Goal: Transaction & Acquisition: Download file/media

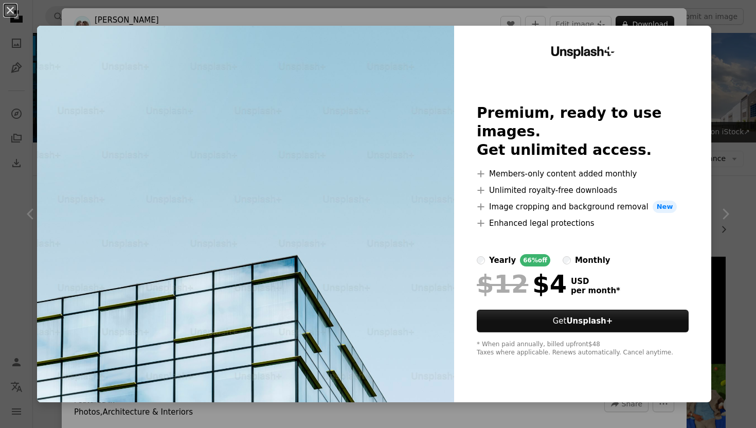
scroll to position [2037, 0]
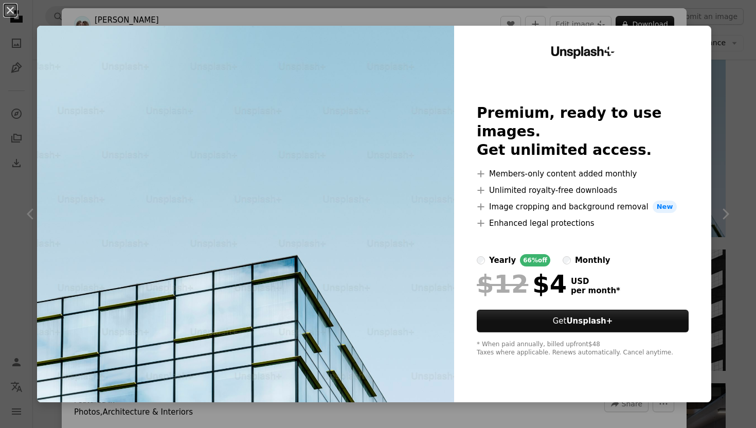
click at [135, 15] on div "An X shape Unsplash+ Premium, ready to use images. Get unlimited access. A plus…" at bounding box center [378, 214] width 756 height 428
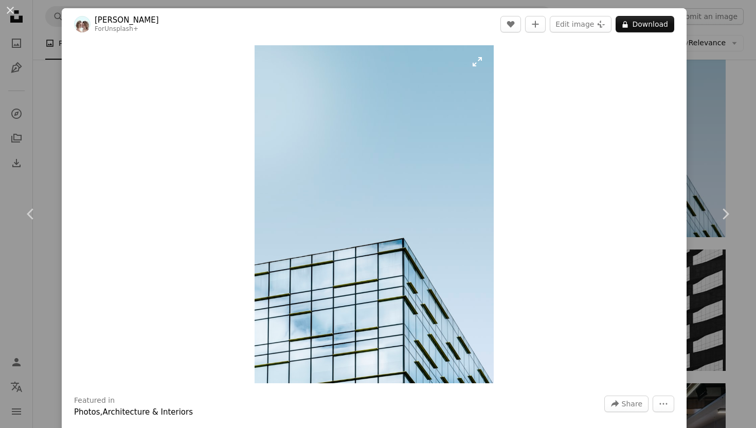
click at [320, 133] on img "Zoom in on this image" at bounding box center [373, 214] width 239 height 338
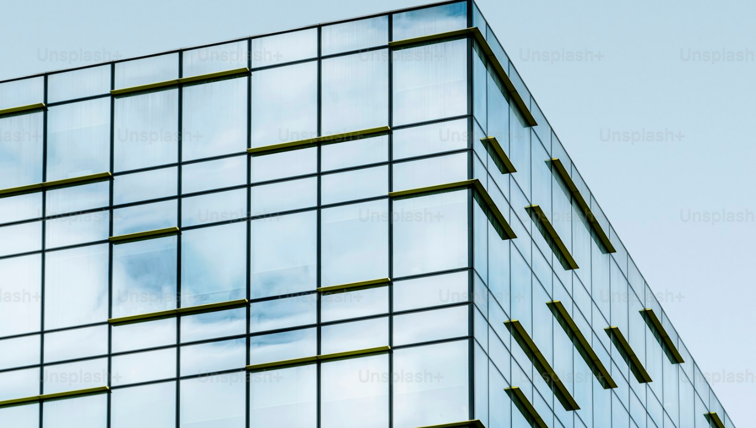
scroll to position [642, 0]
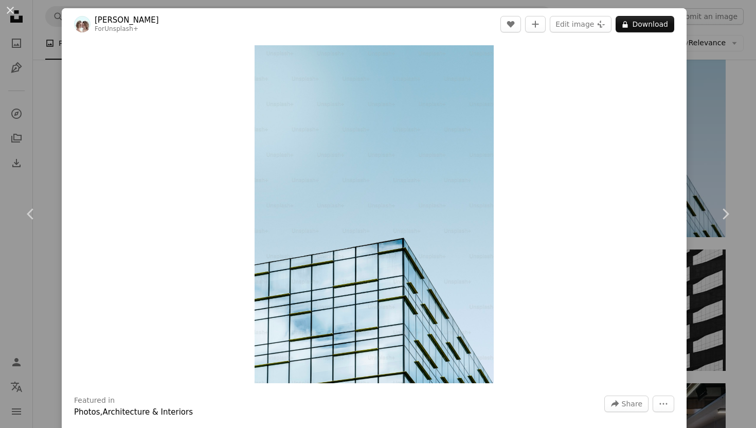
click at [557, 172] on div "Zoom in" at bounding box center [374, 214] width 625 height 348
click at [714, 93] on div "An X shape Chevron left Chevron right Simone Hutsch For Unsplash+ A heart A plu…" at bounding box center [378, 214] width 756 height 428
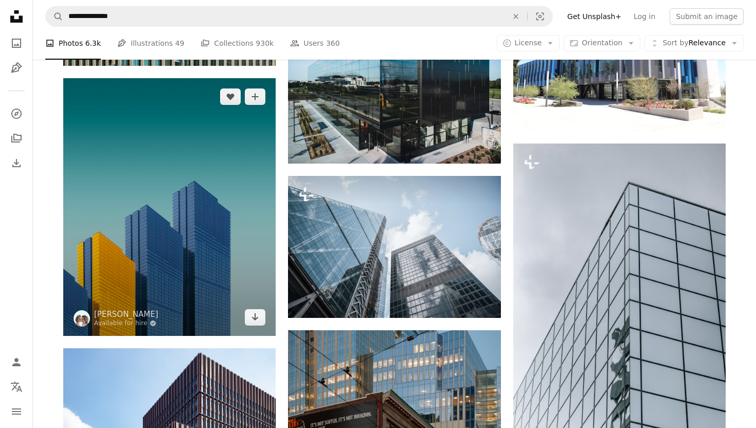
scroll to position [4201, 0]
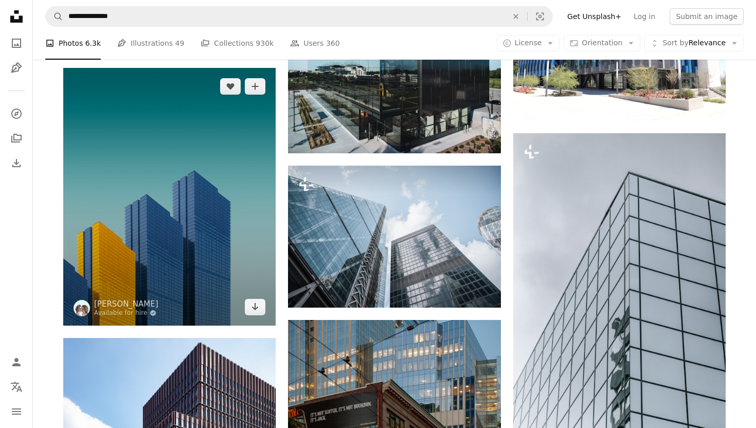
click at [242, 235] on img at bounding box center [169, 197] width 212 height 258
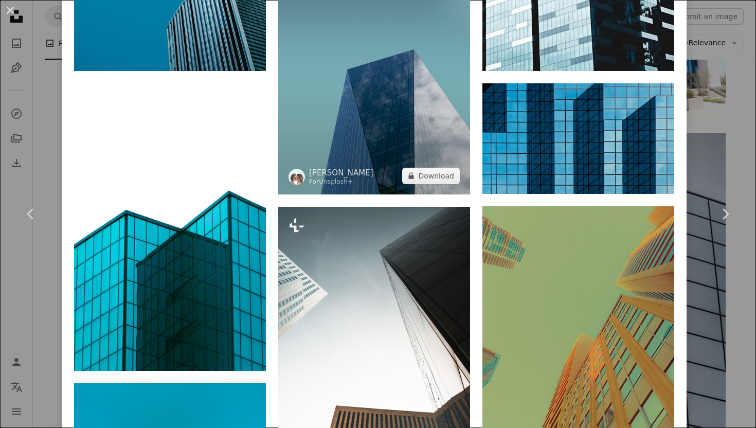
scroll to position [1001, 0]
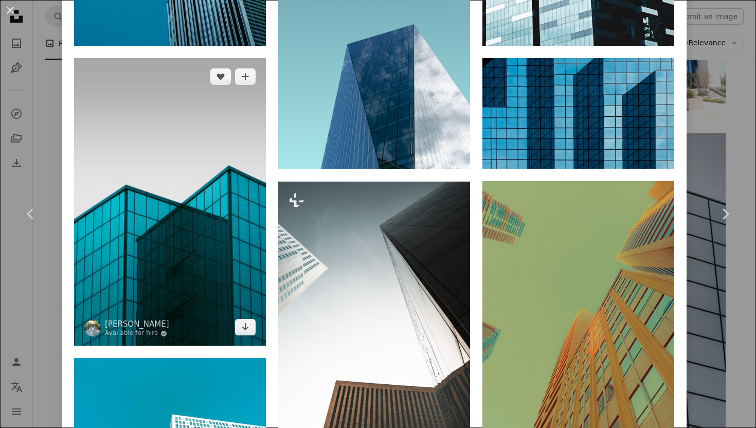
click at [227, 254] on img at bounding box center [170, 202] width 192 height 288
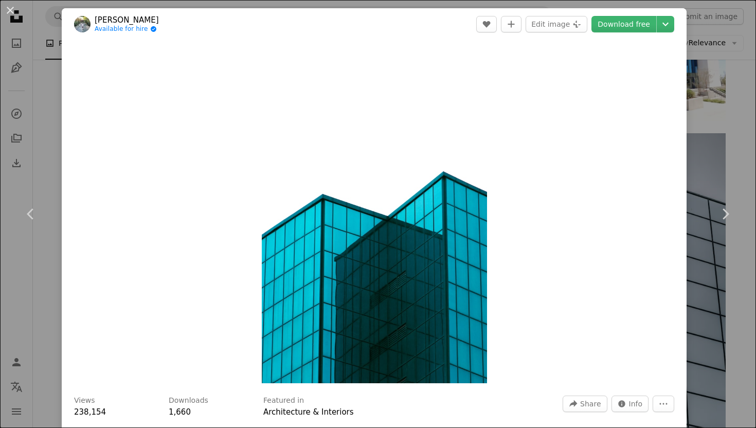
click at [725, 87] on div "An X shape Chevron left Chevron right Amir Hosseini Available for hire A checkm…" at bounding box center [378, 214] width 756 height 428
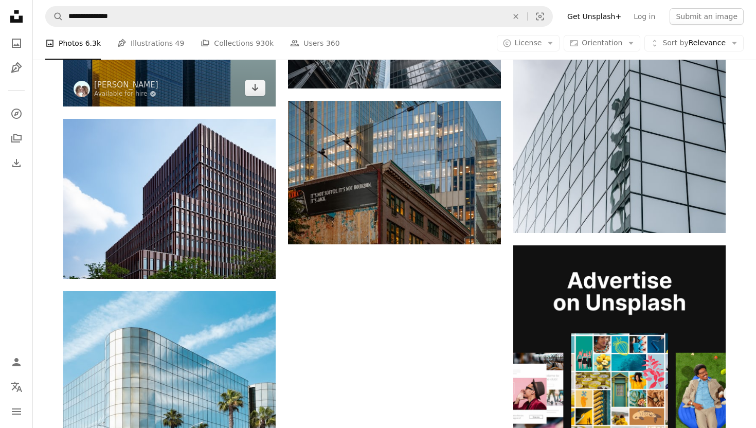
scroll to position [4298, 0]
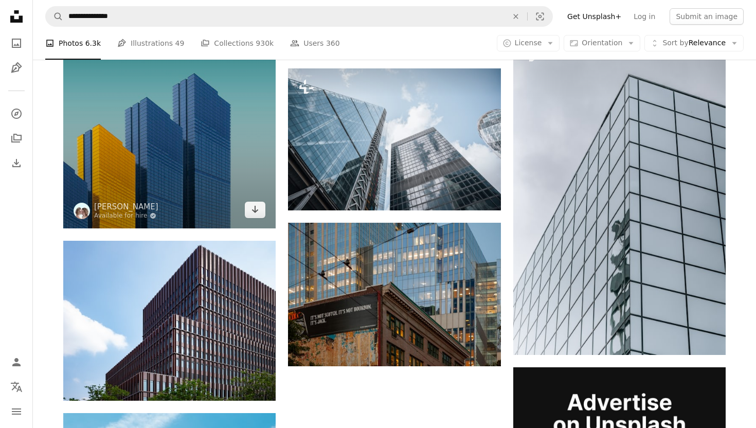
click at [205, 177] on img at bounding box center [169, 100] width 212 height 258
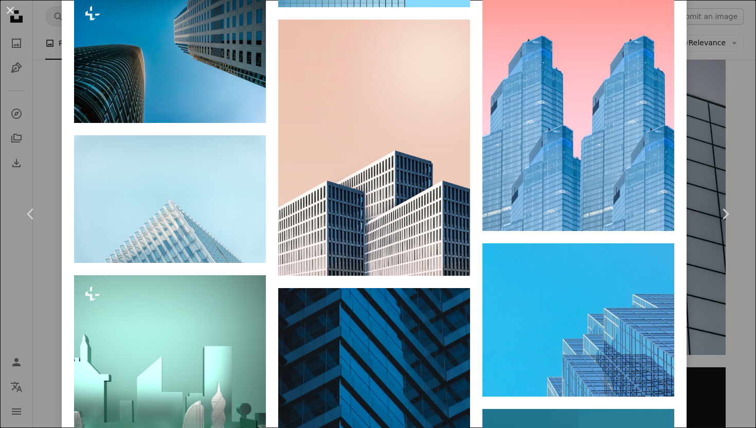
scroll to position [1809, 0]
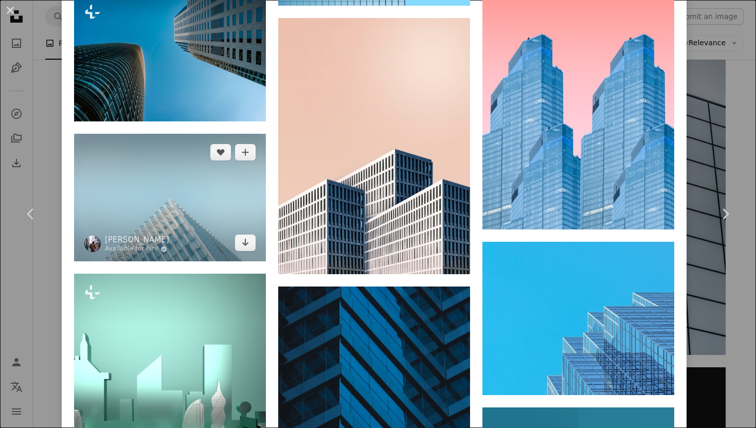
click at [220, 242] on img at bounding box center [170, 197] width 192 height 127
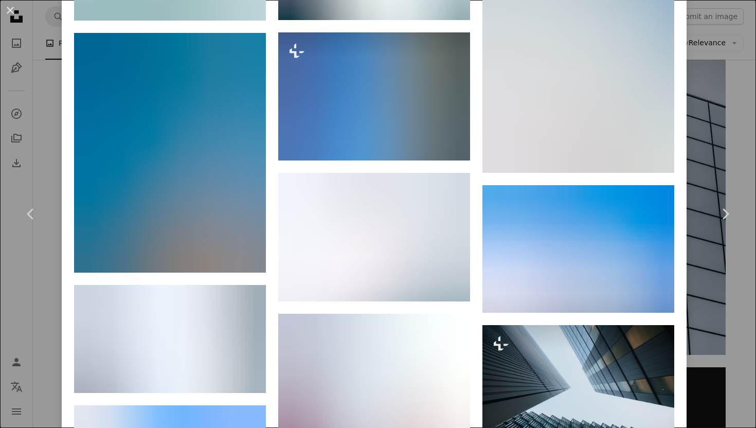
scroll to position [7739, 0]
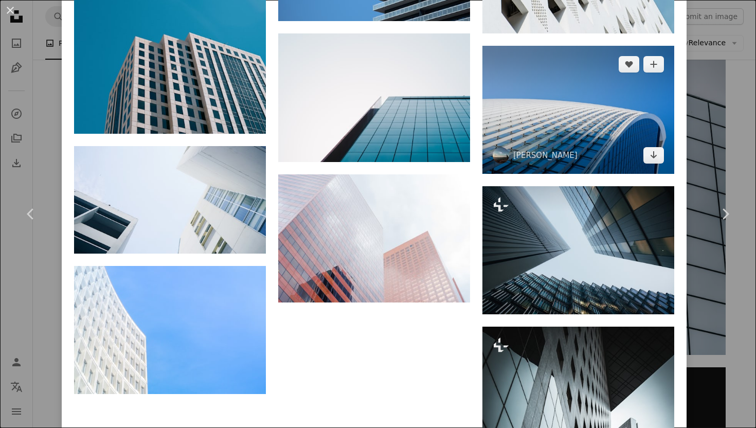
click at [548, 167] on img at bounding box center [578, 109] width 192 height 127
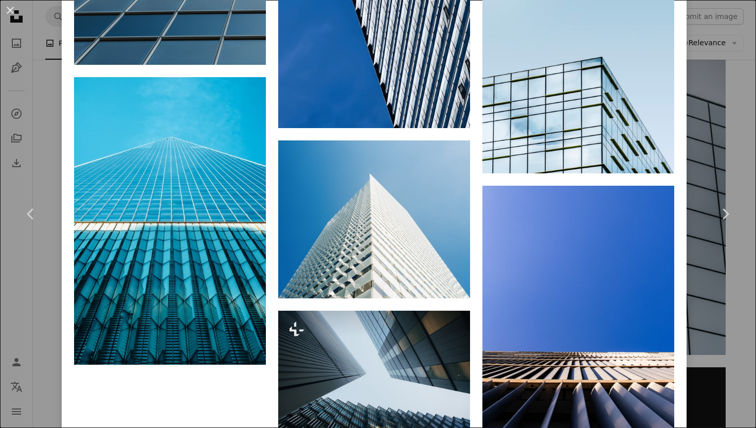
scroll to position [2733, 0]
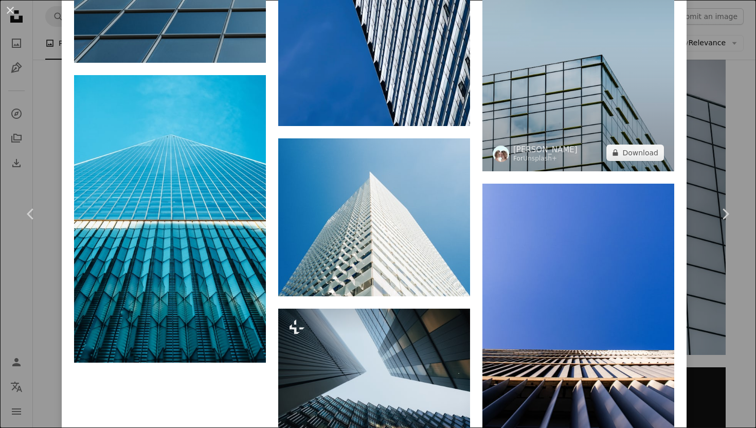
click at [577, 82] on img at bounding box center [578, 35] width 192 height 271
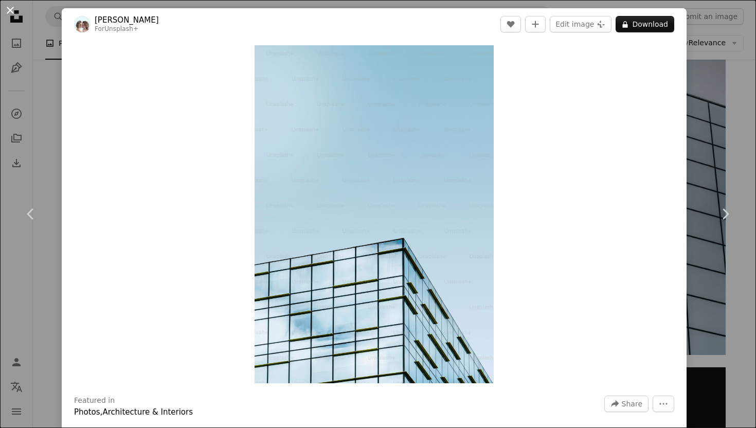
click at [9, 7] on button "An X shape" at bounding box center [10, 10] width 12 height 12
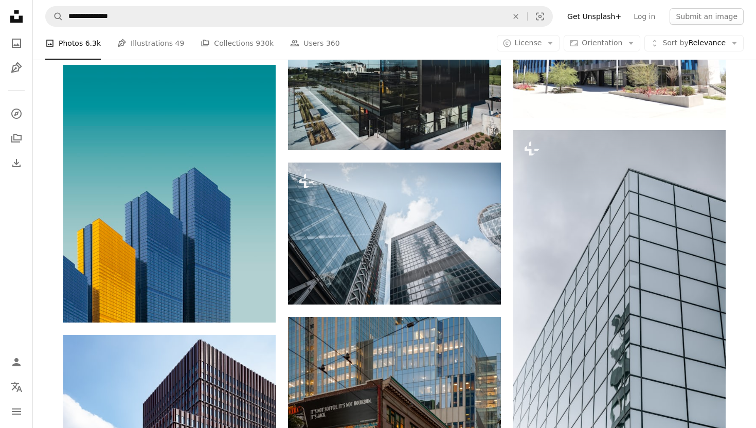
scroll to position [4202, 0]
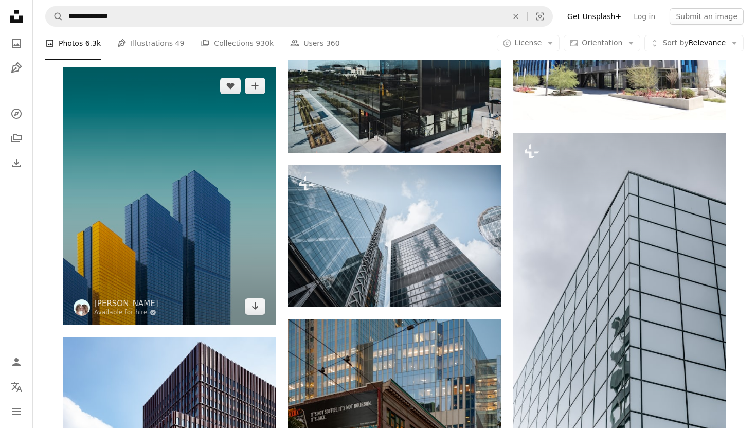
click at [220, 245] on img at bounding box center [169, 196] width 212 height 258
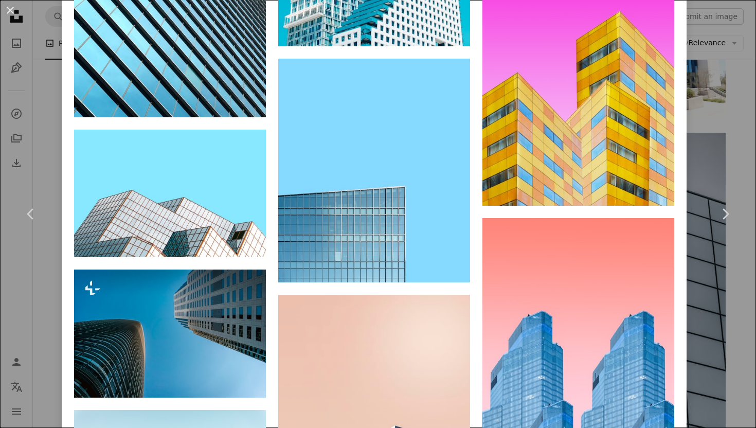
scroll to position [1533, 0]
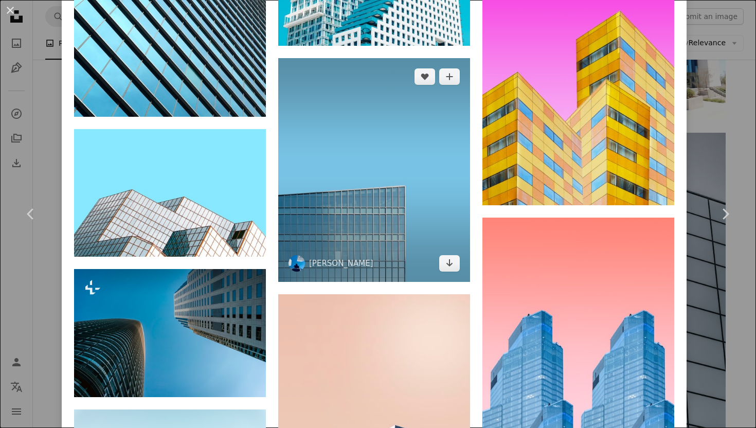
click at [382, 147] on img at bounding box center [374, 170] width 192 height 224
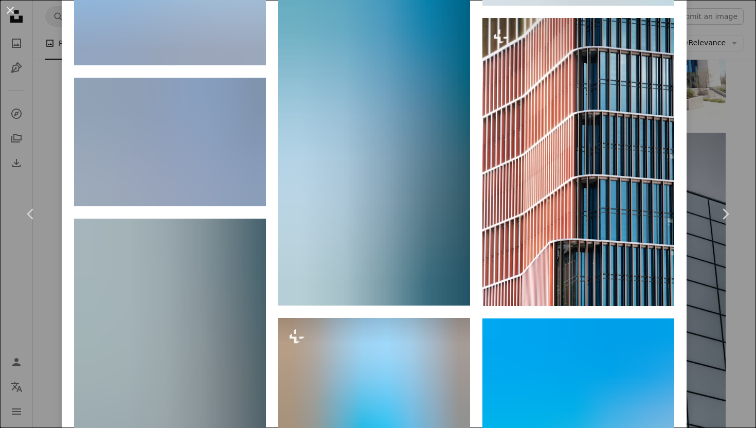
scroll to position [14121, 0]
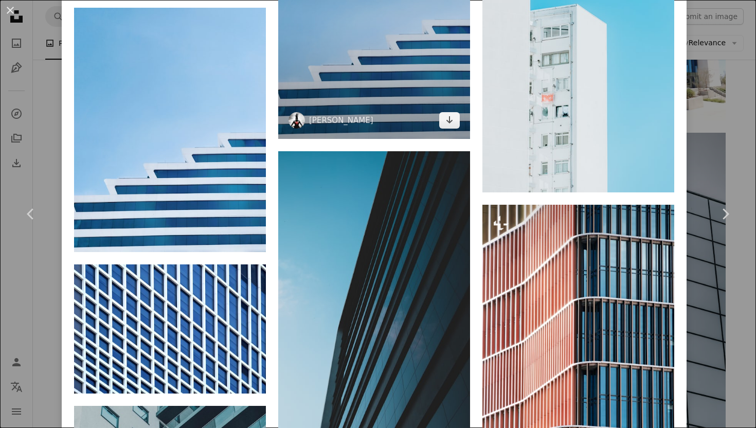
click at [416, 139] on img at bounding box center [374, 17] width 192 height 244
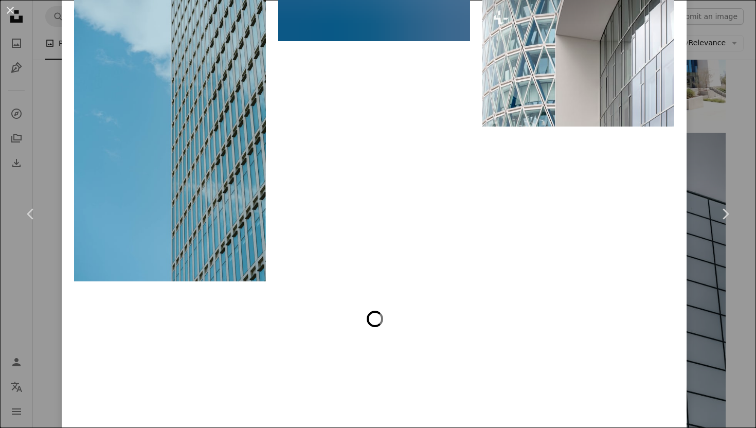
scroll to position [11952, 0]
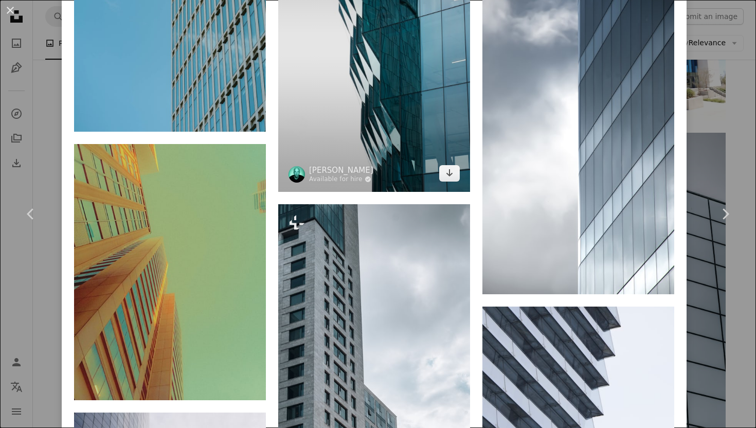
click at [394, 192] on img at bounding box center [374, 48] width 192 height 288
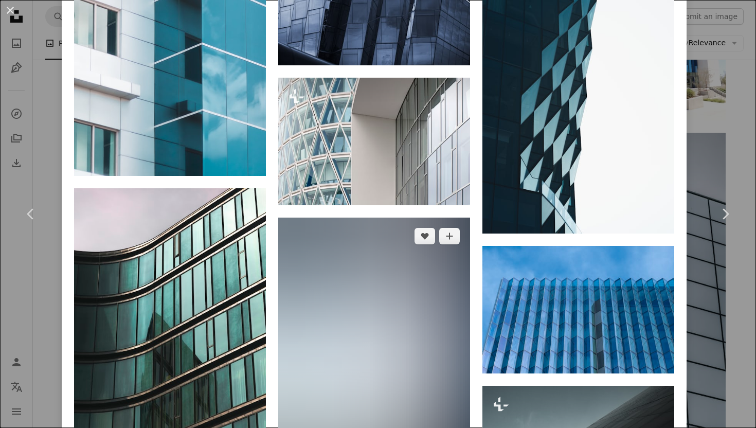
scroll to position [5769, 0]
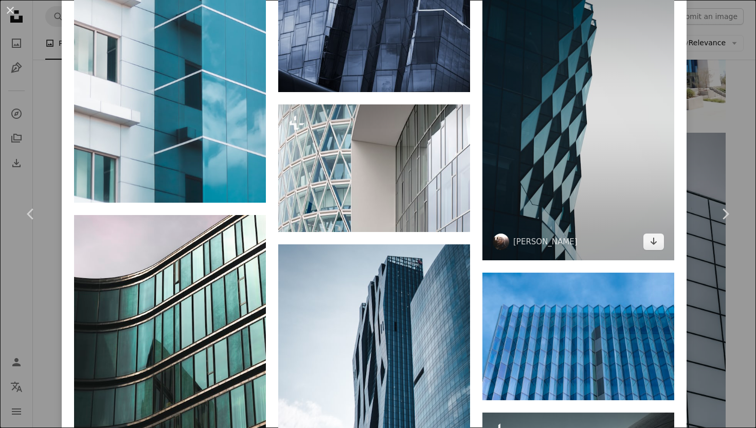
click at [520, 224] on img at bounding box center [578, 112] width 192 height 295
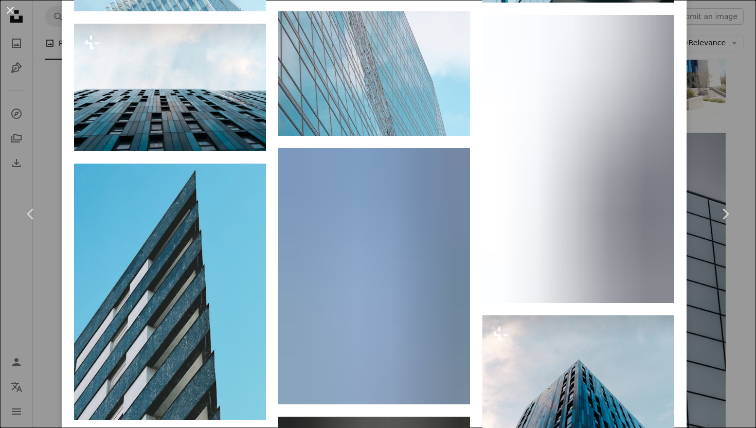
scroll to position [1406, 0]
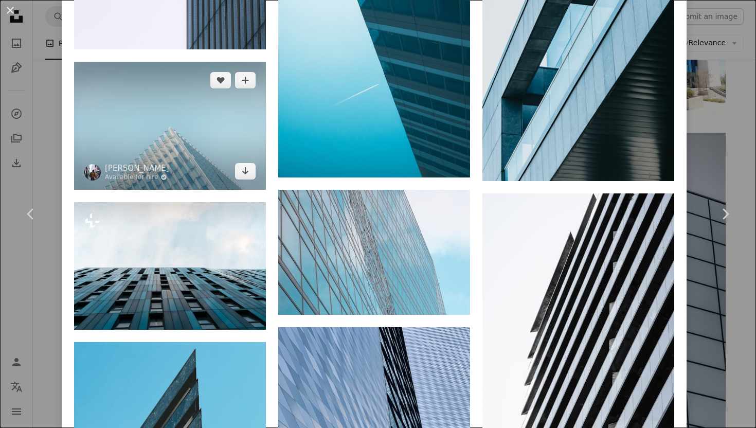
click at [243, 140] on img at bounding box center [170, 125] width 192 height 127
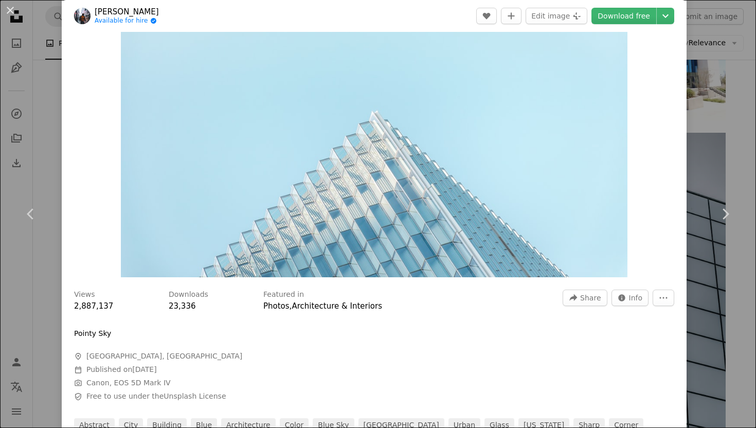
scroll to position [104, 0]
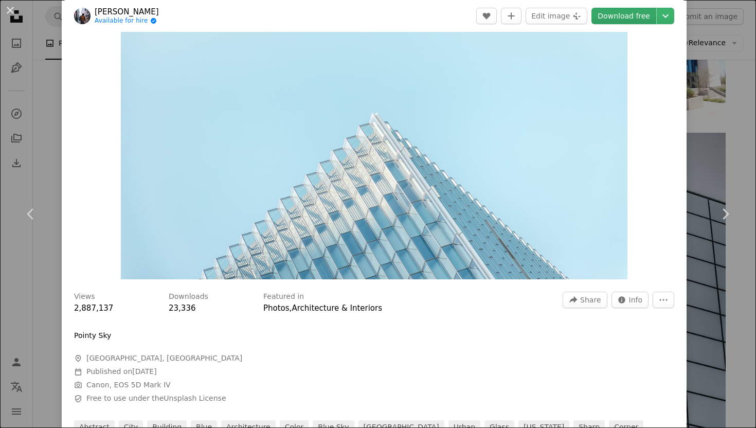
click at [624, 21] on link "Download free" at bounding box center [623, 16] width 65 height 16
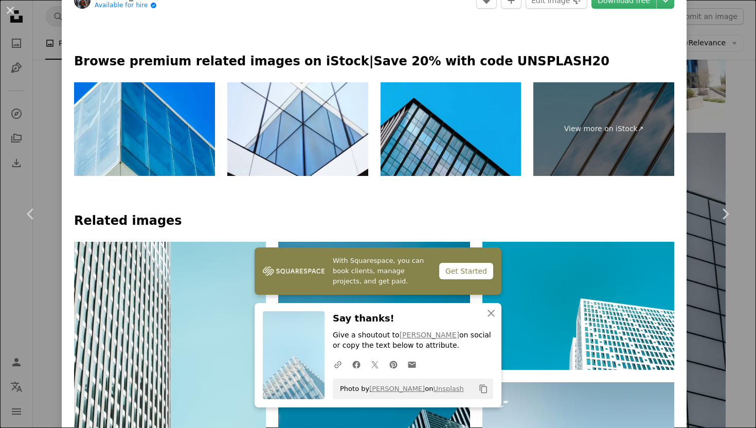
scroll to position [541, 0]
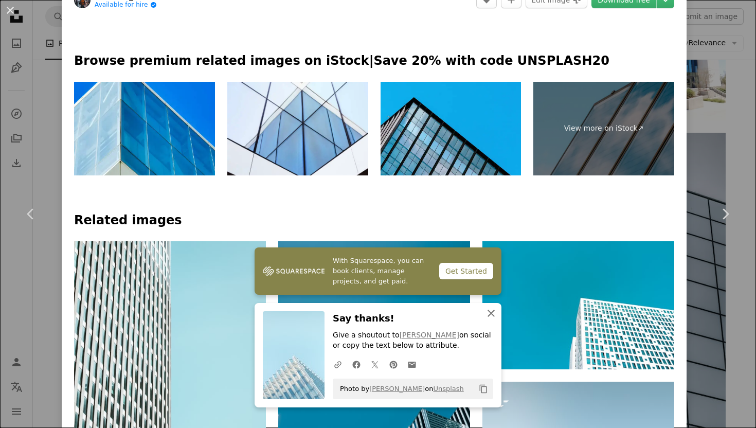
click at [494, 310] on icon "button" at bounding box center [490, 312] width 7 height 7
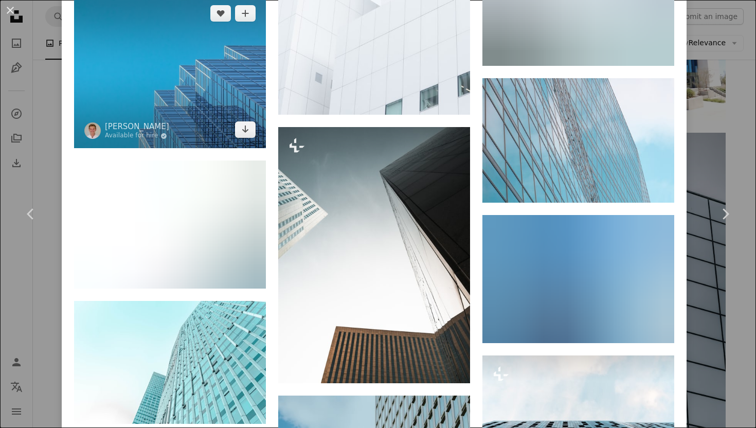
scroll to position [1390, 0]
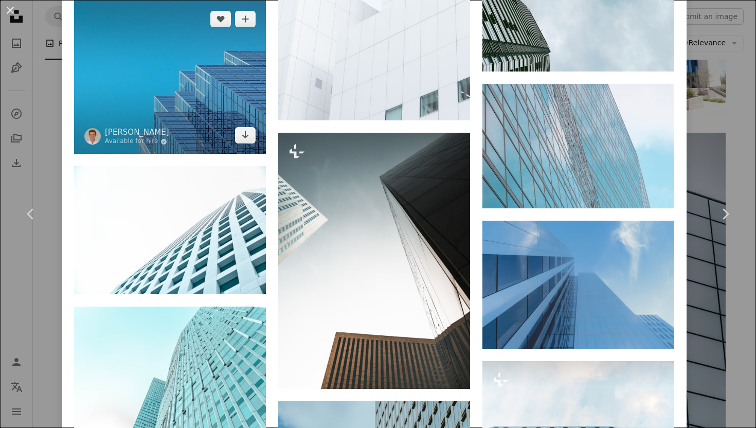
click at [218, 140] on img at bounding box center [170, 77] width 192 height 153
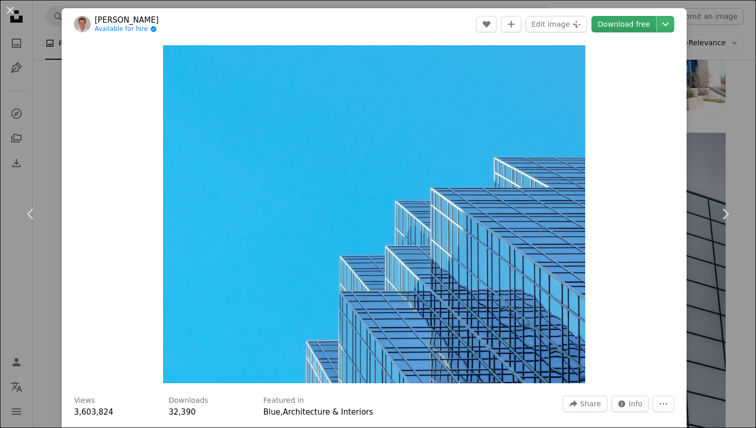
click at [632, 16] on link "Download free" at bounding box center [623, 24] width 65 height 16
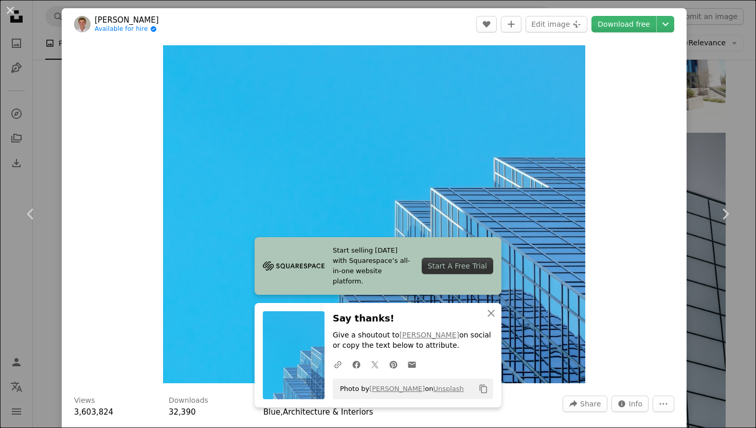
click at [616, 116] on div "Zoom in" at bounding box center [374, 214] width 625 height 348
click at [719, 127] on div "An X shape Chevron left Chevron right Start selling today with Squarespace’s al…" at bounding box center [378, 214] width 756 height 428
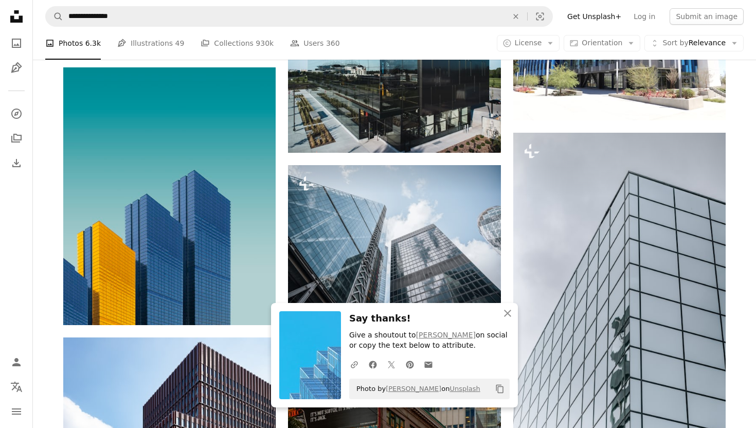
scroll to position [4788, 0]
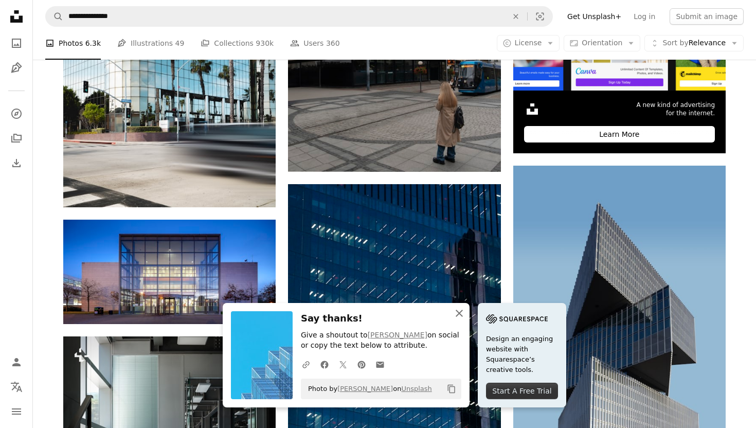
click at [460, 312] on icon "button" at bounding box center [459, 312] width 7 height 7
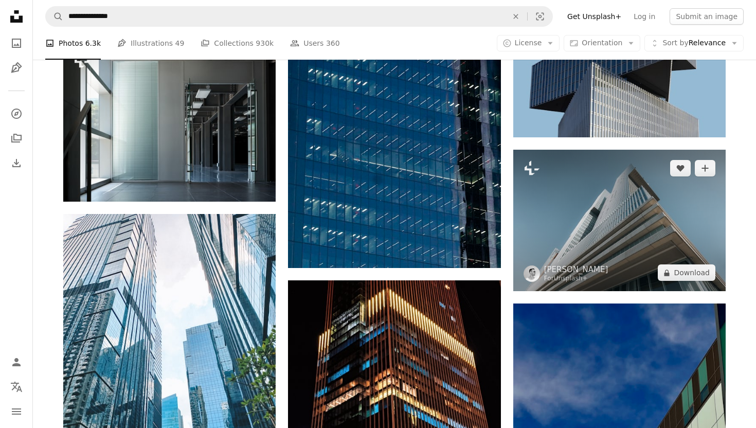
scroll to position [4970, 0]
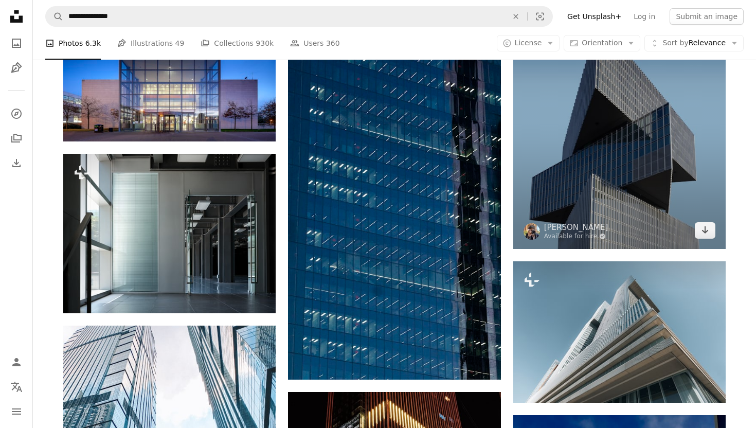
click at [566, 181] on img at bounding box center [619, 116] width 212 height 266
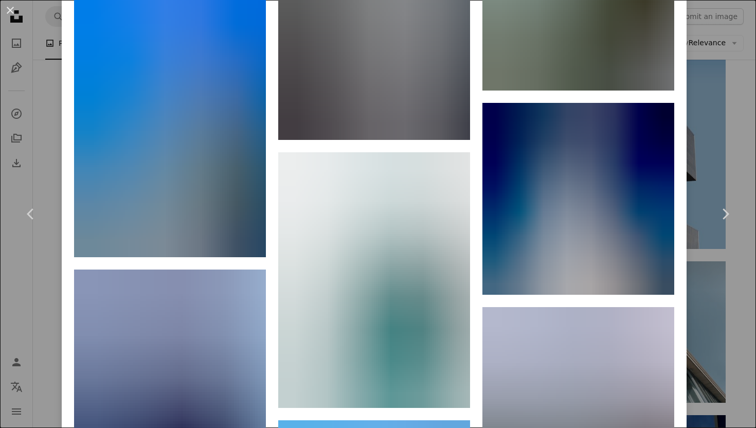
scroll to position [9676, 0]
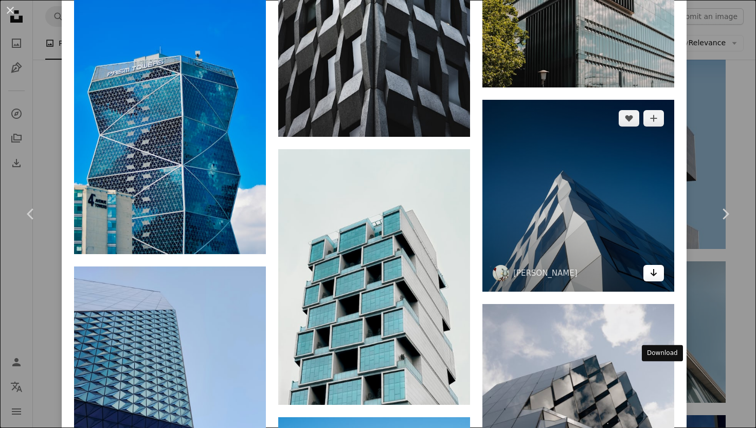
click at [658, 279] on icon "Arrow pointing down" at bounding box center [653, 272] width 8 height 12
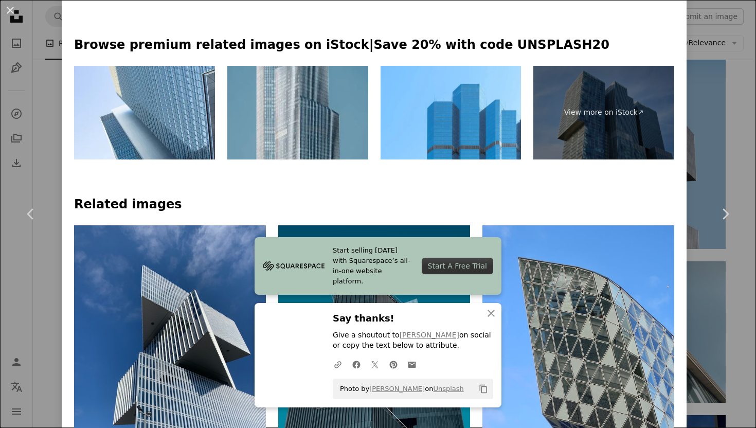
scroll to position [0, 0]
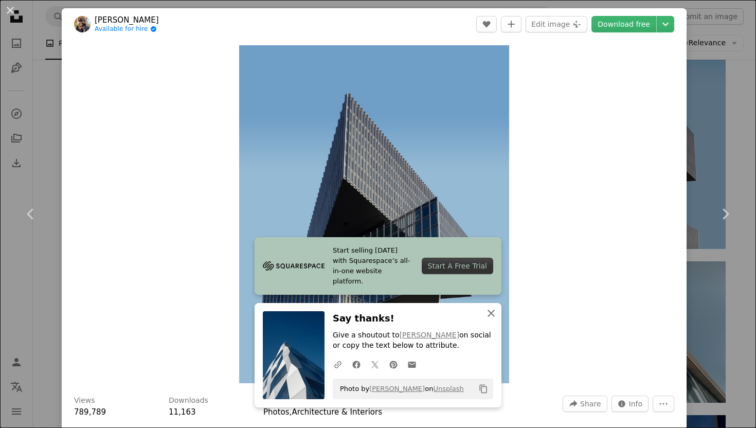
click at [495, 311] on icon "An X shape" at bounding box center [491, 313] width 12 height 12
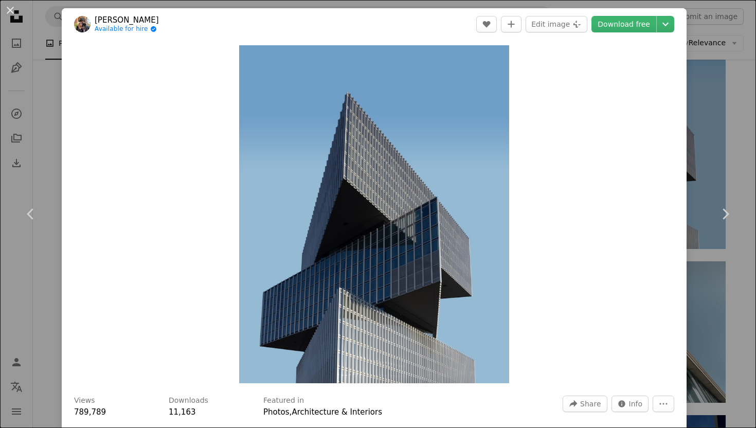
click at [523, 53] on div "Zoom in" at bounding box center [374, 214] width 625 height 348
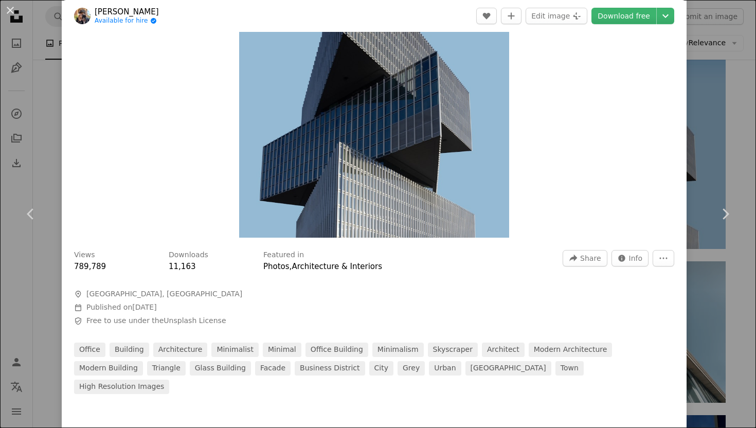
scroll to position [59, 0]
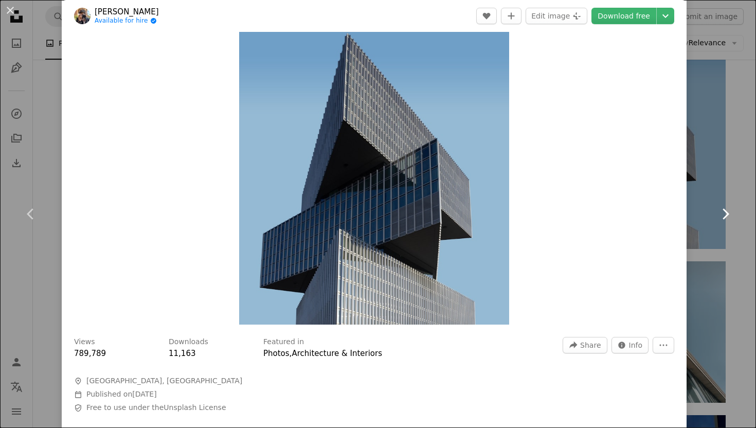
click at [731, 211] on icon "Chevron right" at bounding box center [725, 214] width 16 height 16
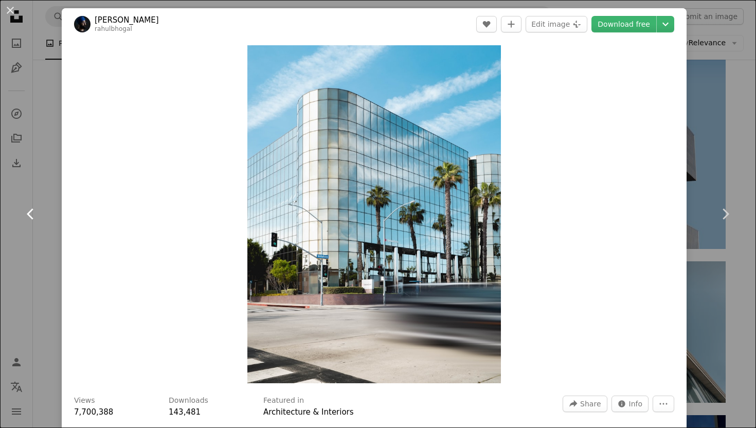
click at [32, 214] on icon "Chevron left" at bounding box center [31, 214] width 16 height 16
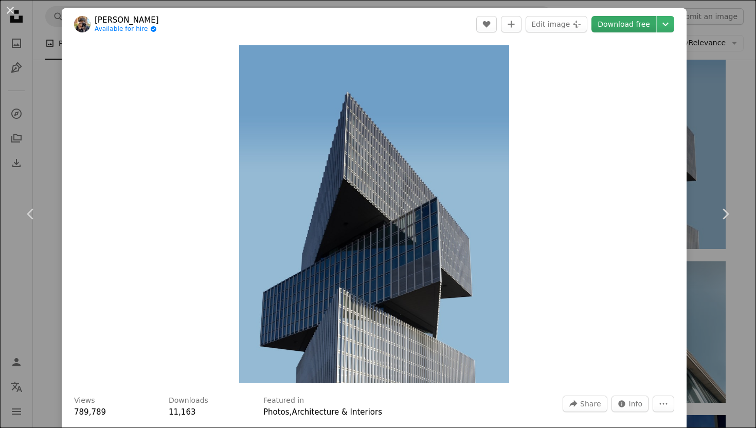
click at [625, 23] on link "Download free" at bounding box center [623, 24] width 65 height 16
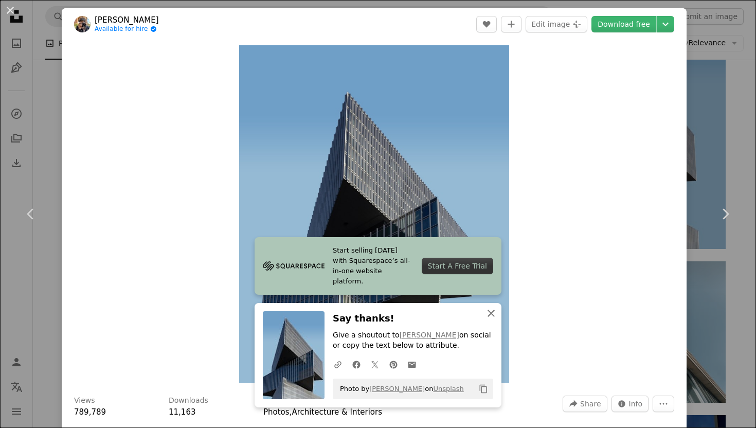
click at [495, 312] on icon "An X shape" at bounding box center [491, 313] width 12 height 12
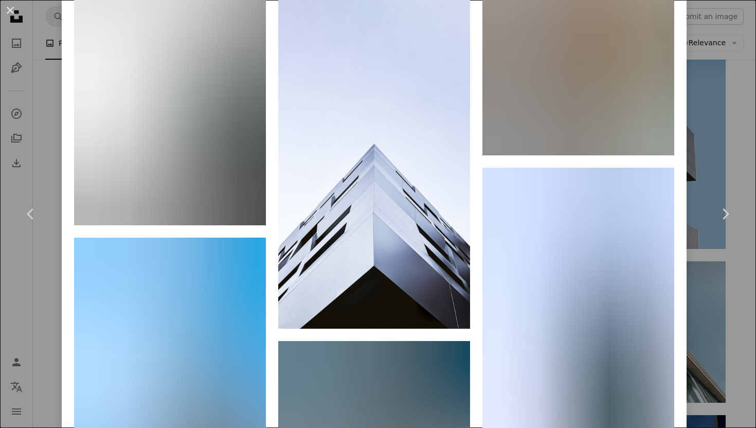
scroll to position [7962, 0]
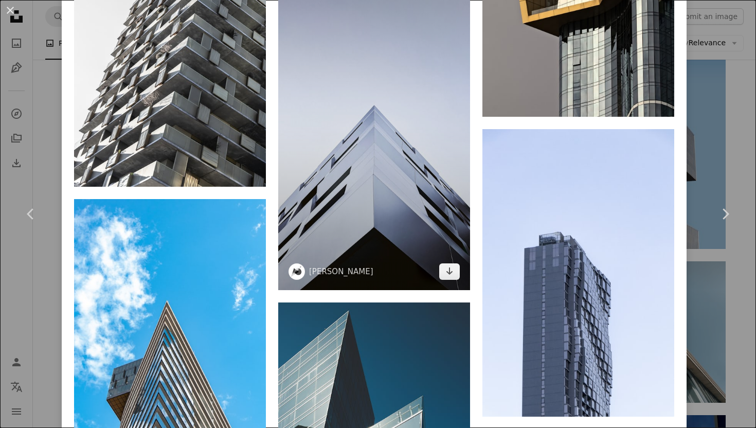
click at [385, 173] on img at bounding box center [374, 119] width 192 height 341
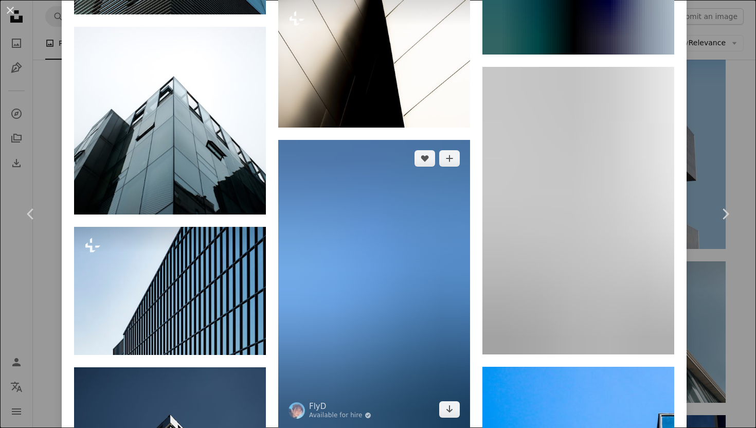
scroll to position [3366, 0]
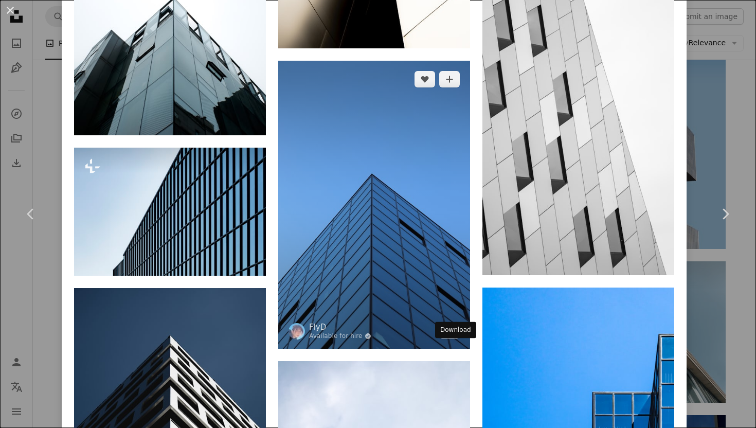
click at [450, 336] on icon "Arrow pointing down" at bounding box center [449, 329] width 8 height 12
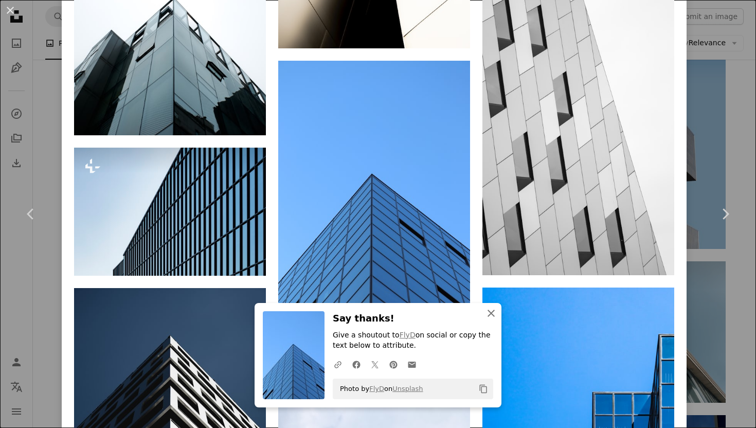
click at [491, 310] on icon "An X shape" at bounding box center [491, 313] width 12 height 12
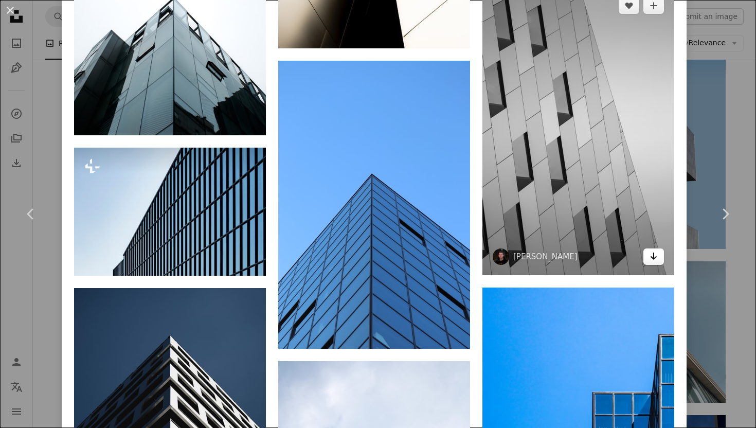
click at [658, 262] on icon "Arrow pointing down" at bounding box center [653, 256] width 8 height 12
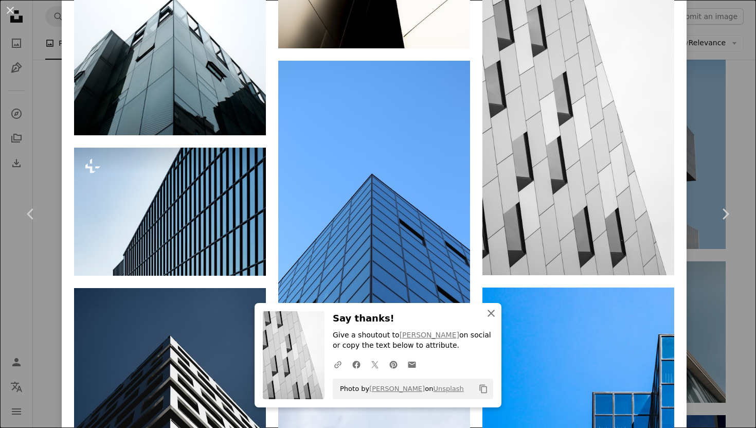
click at [494, 317] on icon "An X shape" at bounding box center [491, 313] width 12 height 12
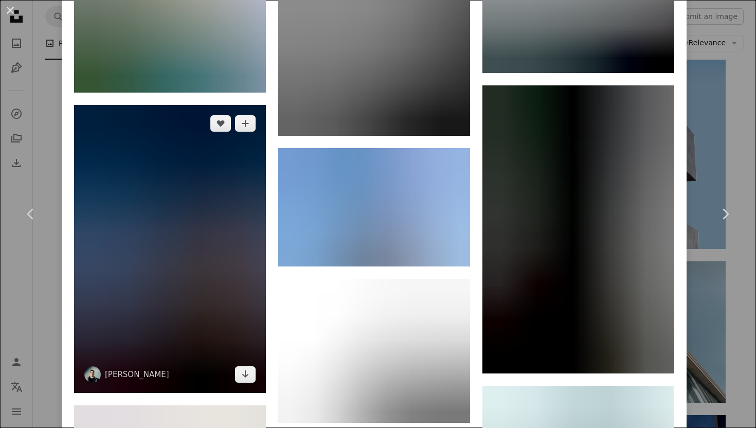
scroll to position [16707, 0]
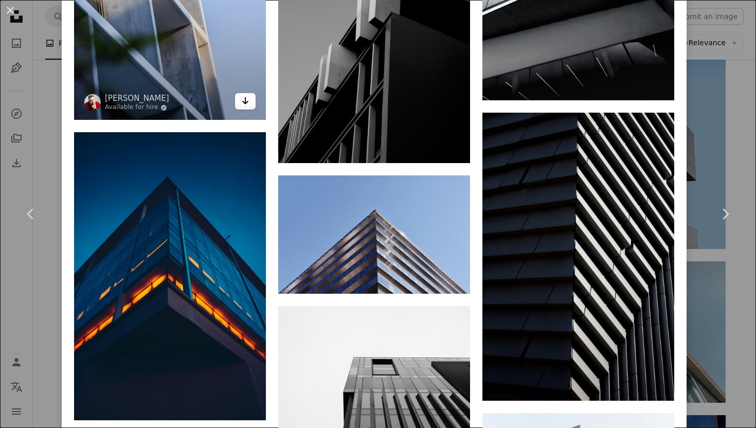
click at [241, 110] on link "Arrow pointing down" at bounding box center [245, 101] width 21 height 16
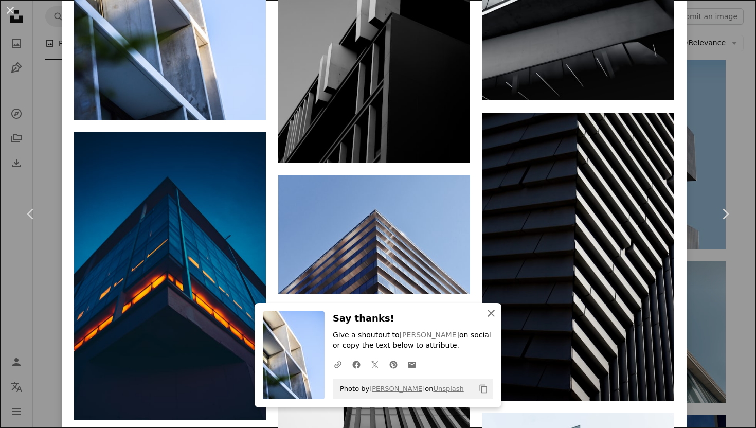
click at [493, 309] on icon "An X shape" at bounding box center [491, 313] width 12 height 12
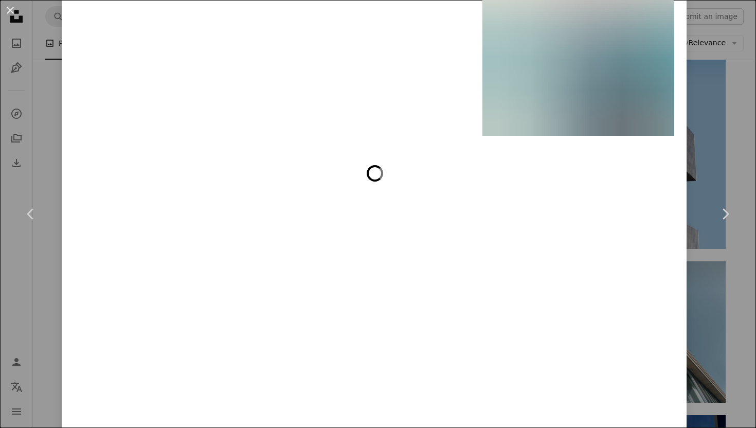
scroll to position [22784, 0]
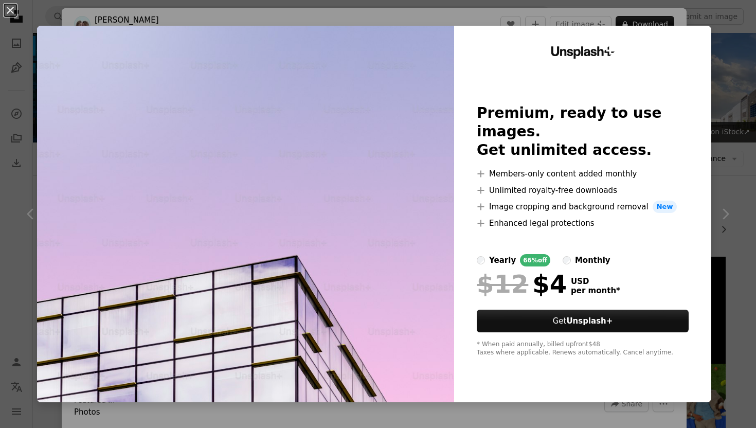
scroll to position [9248, 0]
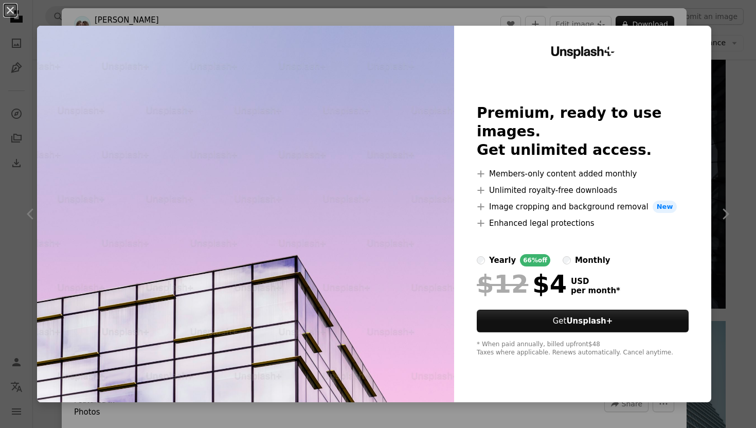
click at [755, 52] on div "An X shape Unsplash+ Premium, ready to use images. Get unlimited access. A plus…" at bounding box center [378, 214] width 756 height 428
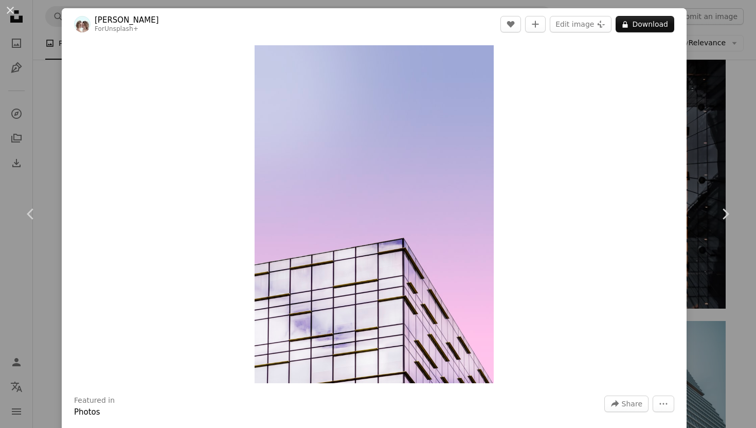
click at [708, 78] on div "An X shape Chevron left Chevron right [PERSON_NAME] For Unsplash+ A heart A plu…" at bounding box center [378, 214] width 756 height 428
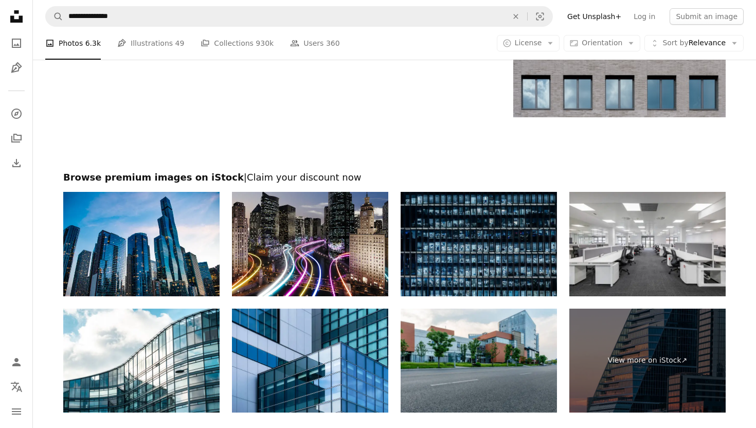
scroll to position [11154, 0]
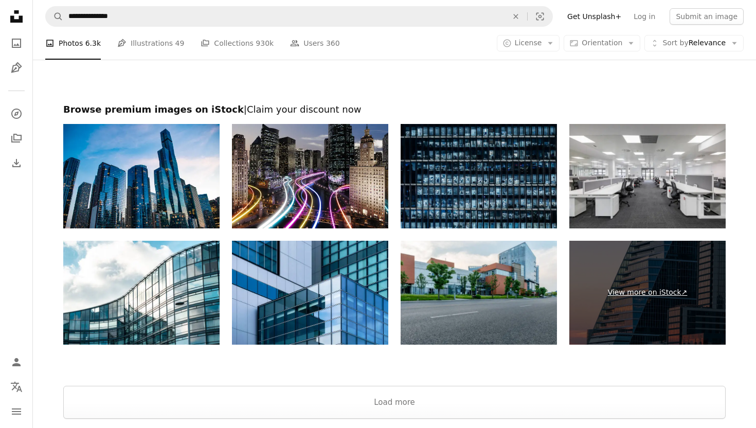
click at [644, 318] on link "View more on iStock ↗" at bounding box center [647, 293] width 156 height 104
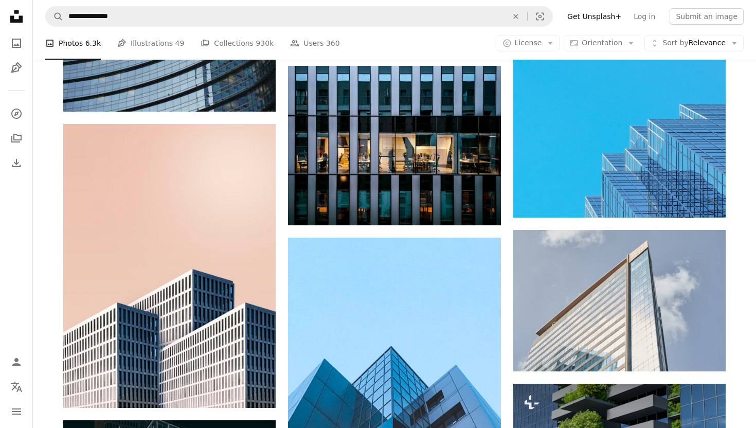
scroll to position [6747, 0]
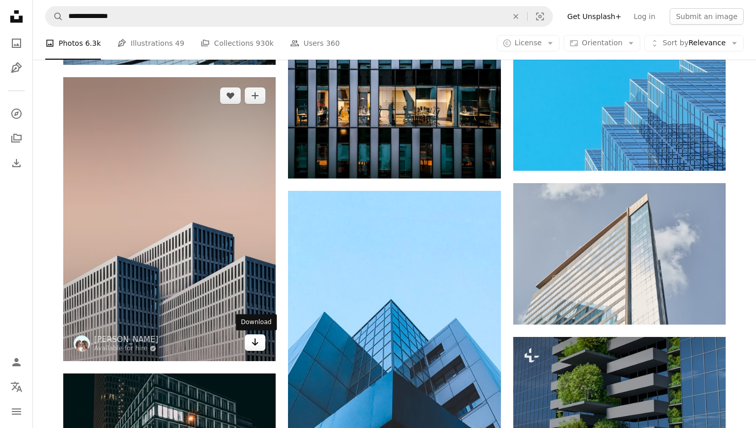
click at [250, 338] on link "Arrow pointing down" at bounding box center [255, 342] width 21 height 16
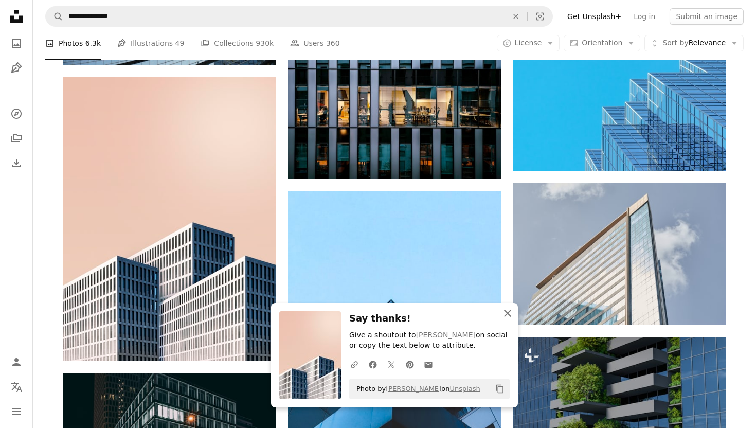
click at [508, 309] on icon "An X shape" at bounding box center [507, 313] width 12 height 12
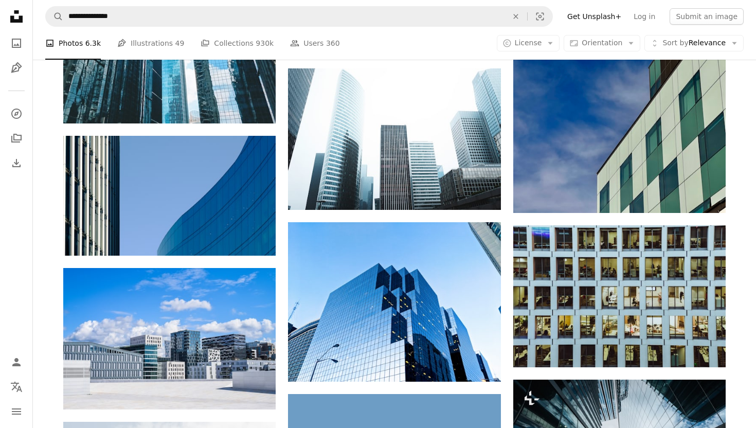
scroll to position [5402, 0]
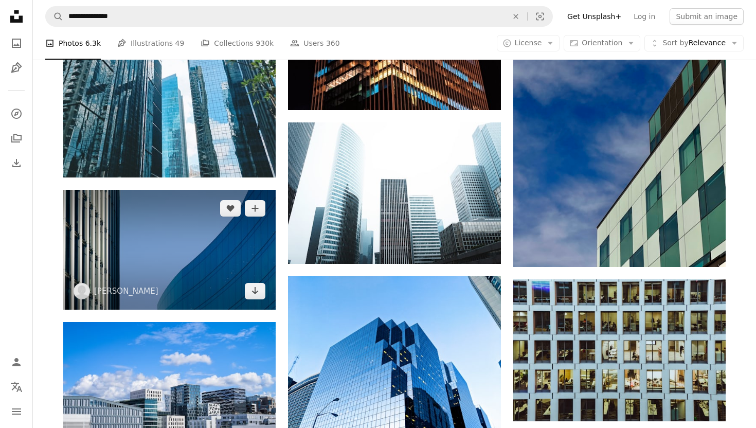
click at [244, 276] on img at bounding box center [169, 249] width 212 height 119
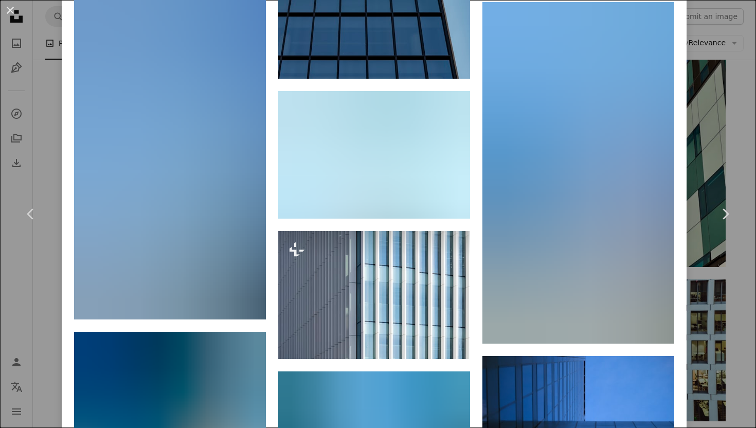
scroll to position [1377, 0]
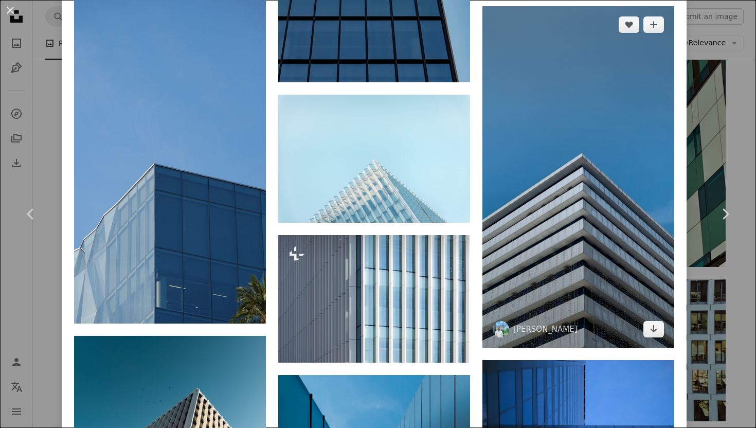
click at [580, 111] on img at bounding box center [578, 176] width 192 height 341
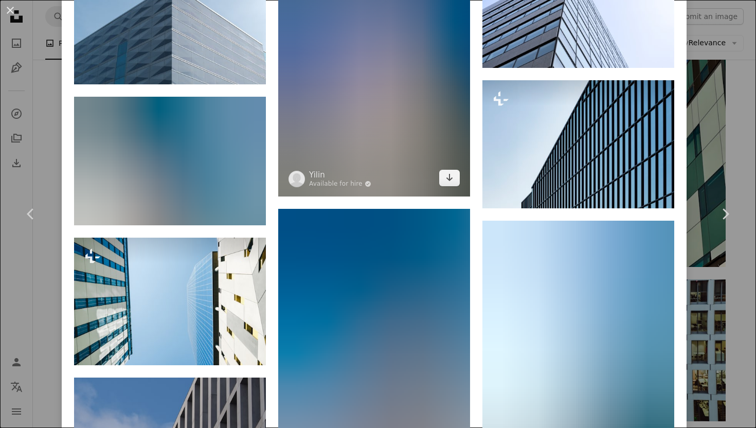
scroll to position [700, 0]
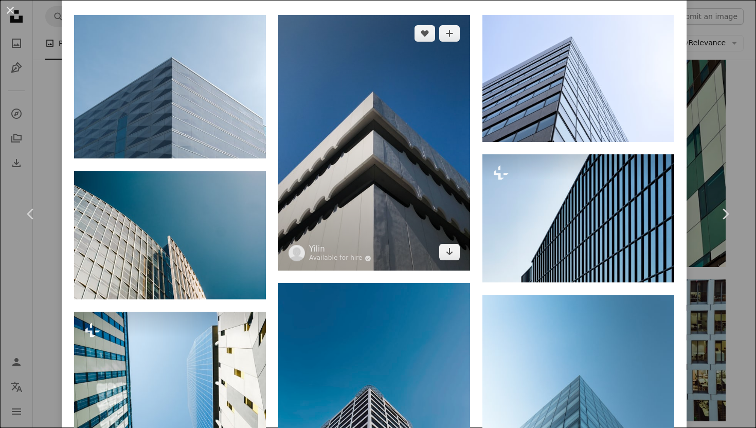
click at [415, 188] on img at bounding box center [374, 143] width 192 height 256
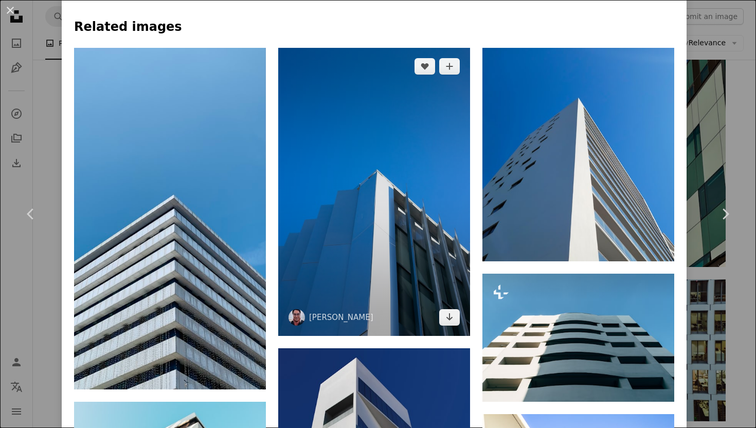
scroll to position [773, 0]
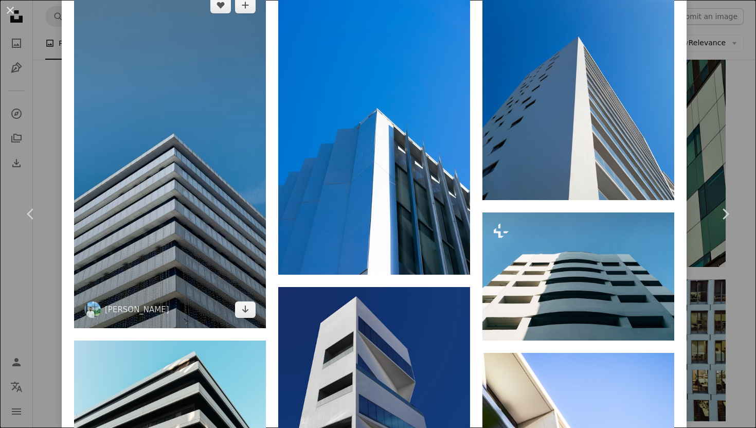
click at [201, 189] on img at bounding box center [170, 157] width 192 height 341
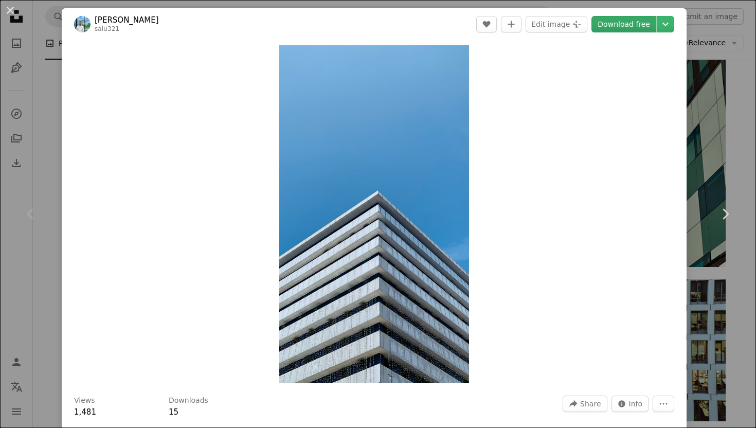
click at [645, 22] on link "Download free" at bounding box center [623, 24] width 65 height 16
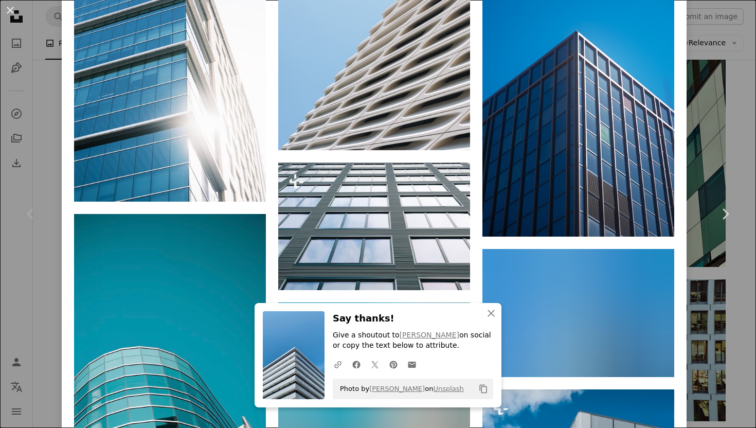
scroll to position [4527, 0]
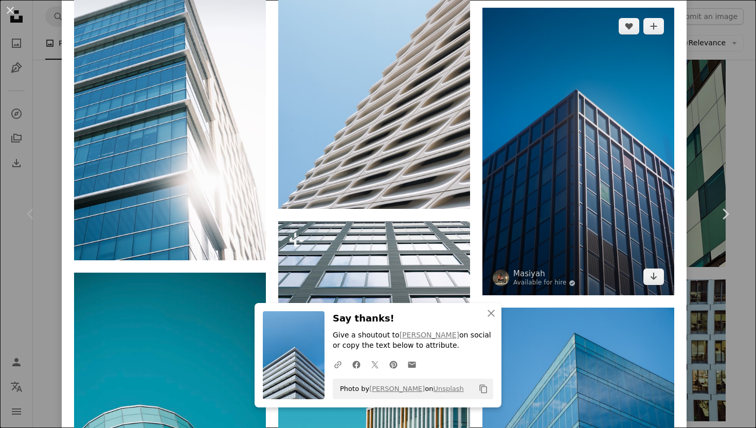
click at [567, 91] on img at bounding box center [578, 152] width 192 height 288
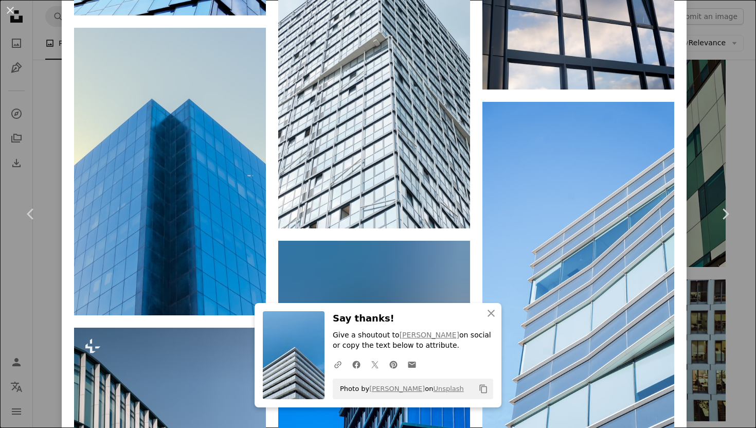
scroll to position [2107, 0]
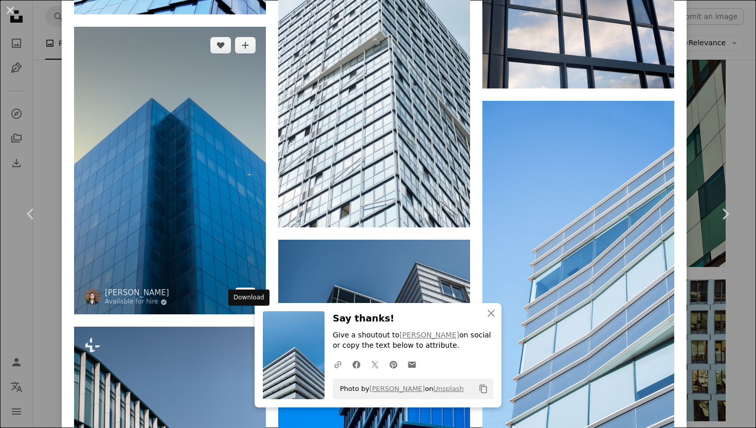
click at [241, 304] on link "Arrow pointing down" at bounding box center [245, 295] width 21 height 16
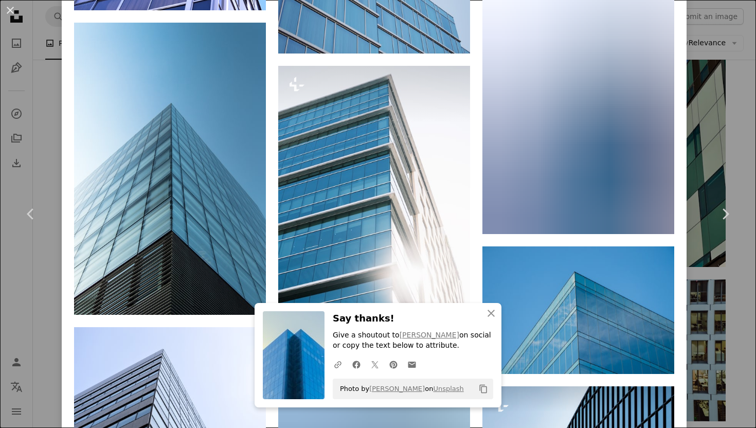
scroll to position [1379, 0]
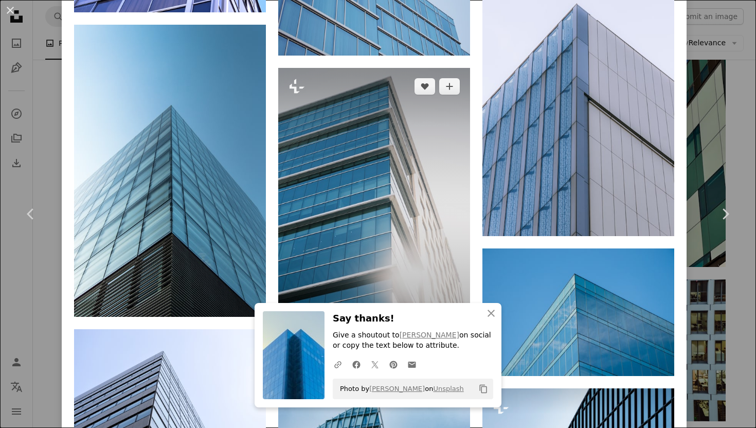
click at [351, 218] on img at bounding box center [374, 212] width 192 height 288
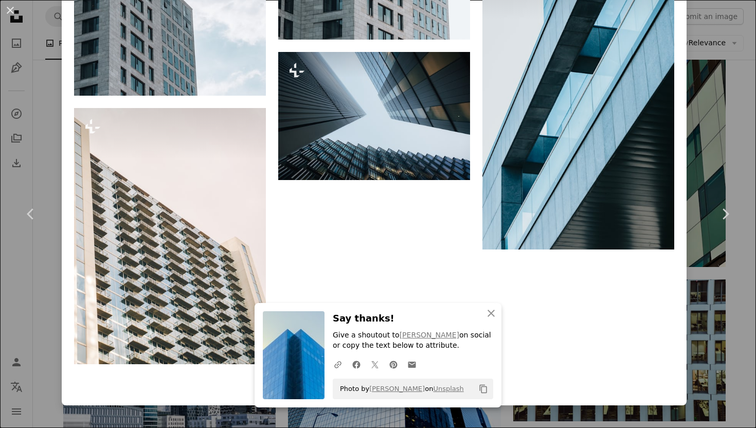
scroll to position [4575, 0]
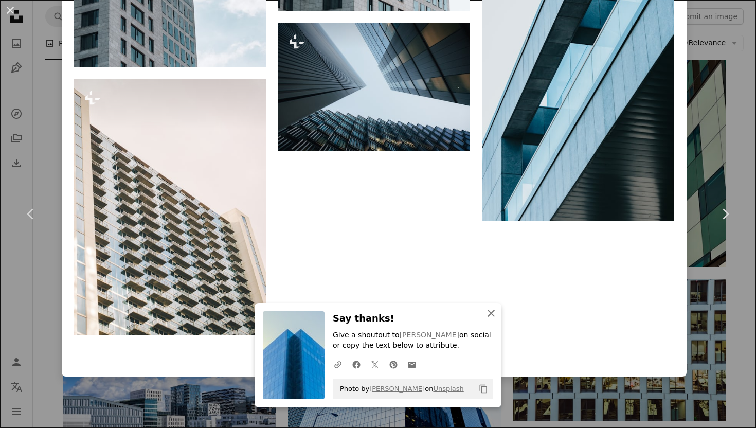
click at [490, 309] on icon "An X shape" at bounding box center [491, 313] width 12 height 12
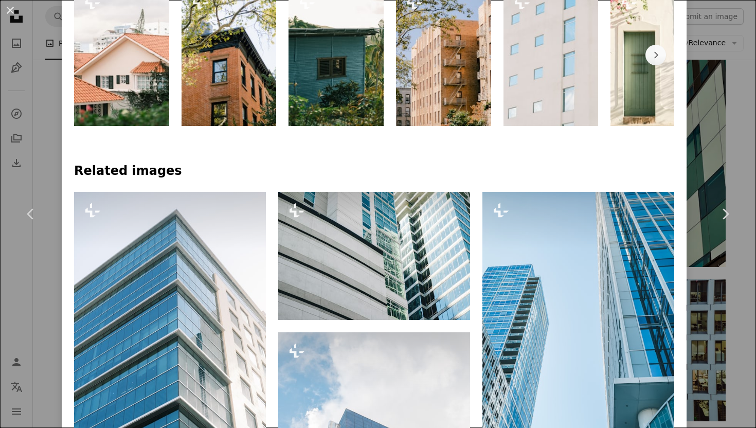
scroll to position [0, 0]
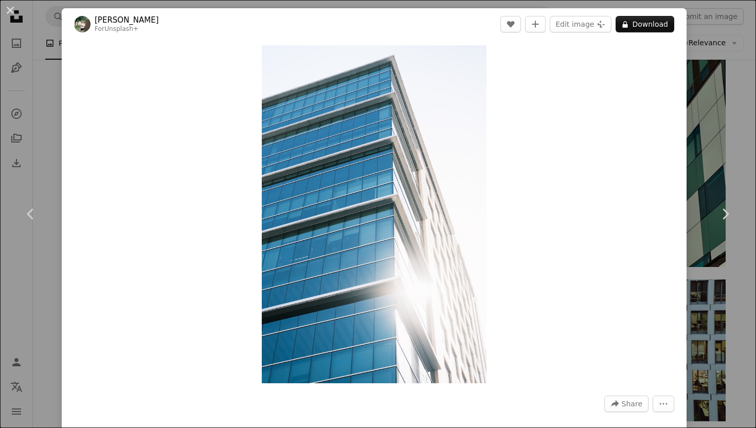
click at [736, 97] on div "An X shape Chevron left Chevron right [PERSON_NAME] For Unsplash+ A heart A plu…" at bounding box center [378, 214] width 756 height 428
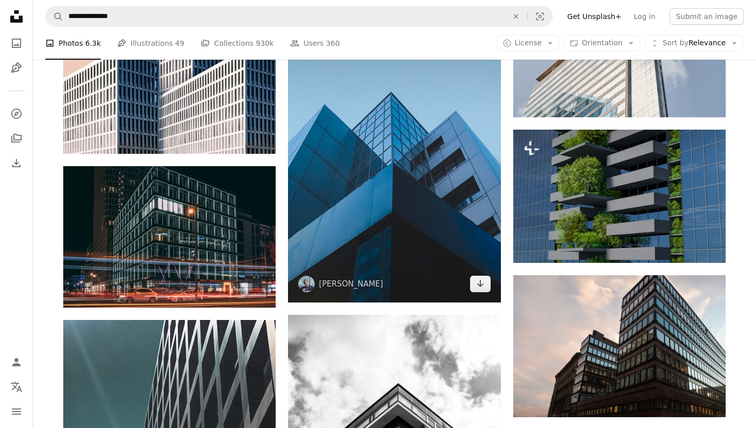
scroll to position [6982, 0]
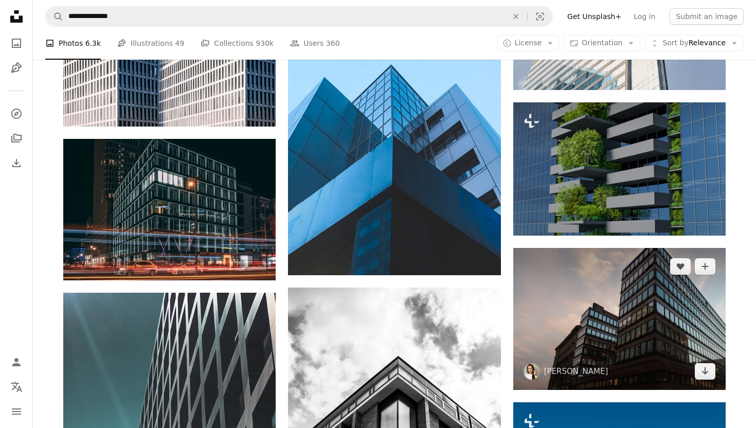
click at [599, 323] on img at bounding box center [619, 318] width 212 height 141
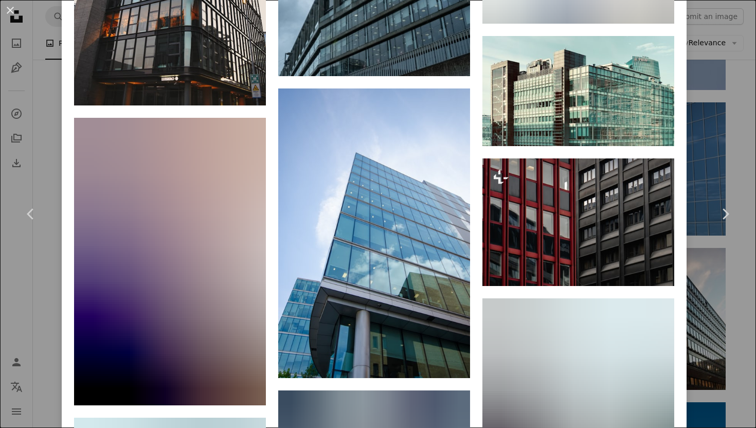
scroll to position [2386, 0]
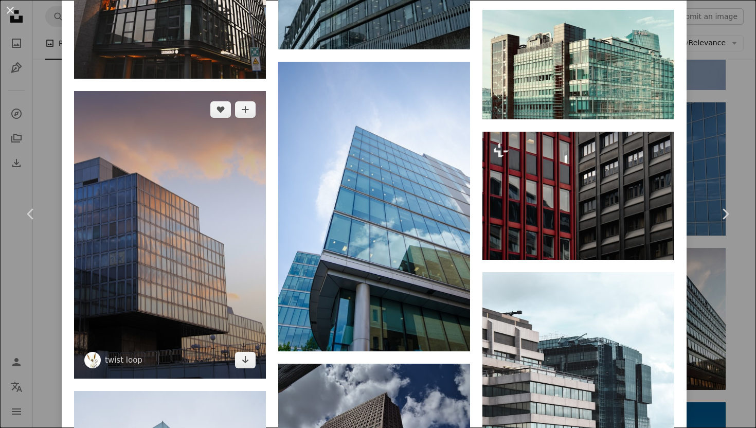
click at [193, 208] on img at bounding box center [170, 235] width 192 height 288
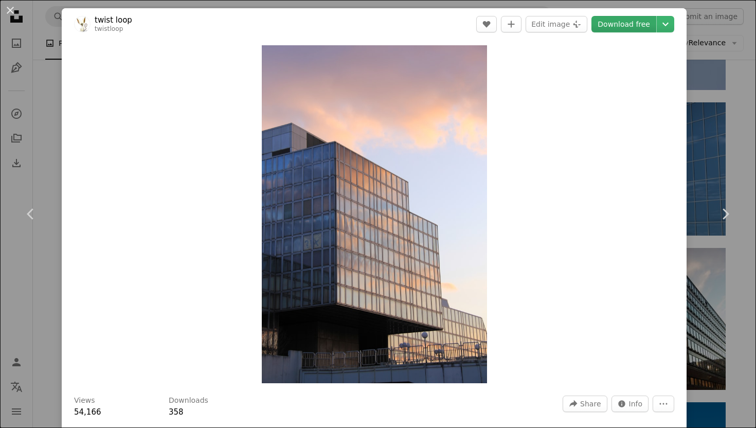
click at [622, 21] on link "Download free" at bounding box center [623, 24] width 65 height 16
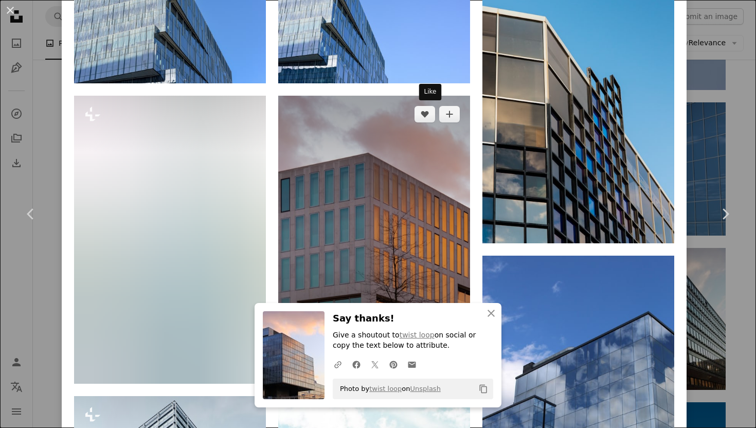
scroll to position [777, 0]
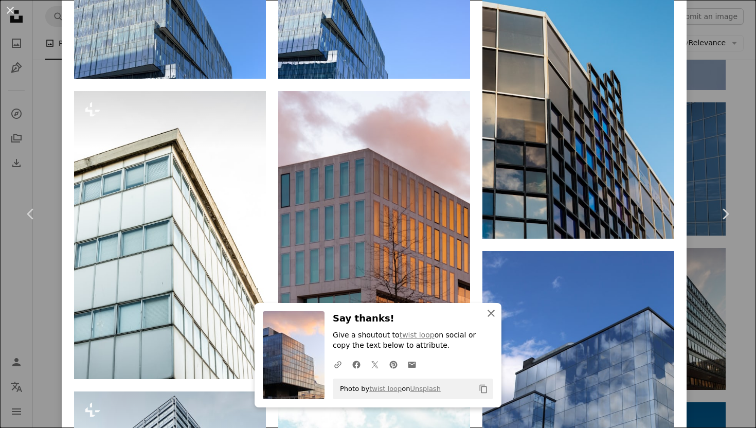
click at [498, 316] on button "An X shape Close" at bounding box center [491, 313] width 21 height 21
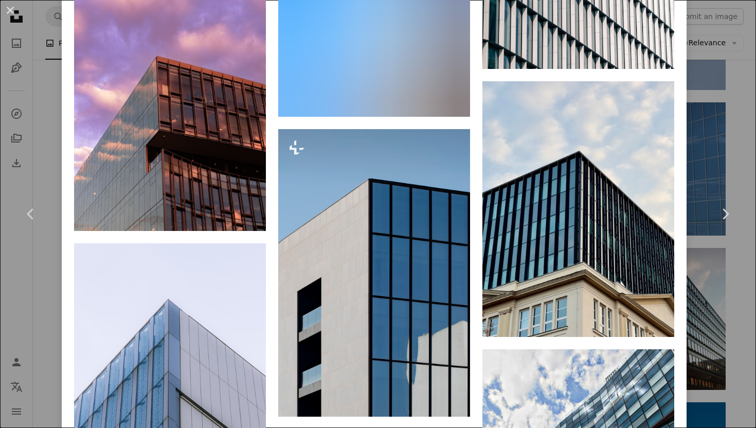
scroll to position [1889, 0]
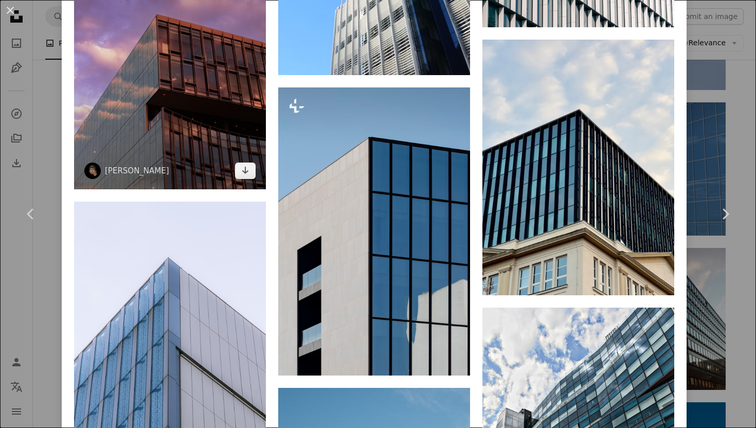
click at [216, 129] on img at bounding box center [170, 62] width 192 height 256
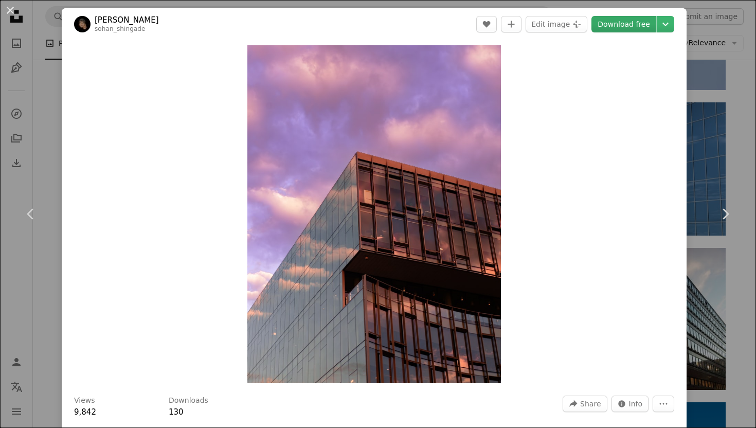
click at [627, 27] on link "Download free" at bounding box center [623, 24] width 65 height 16
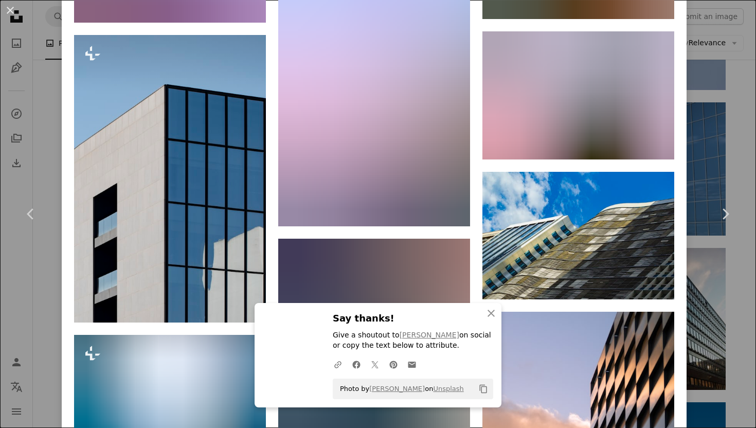
scroll to position [1584, 0]
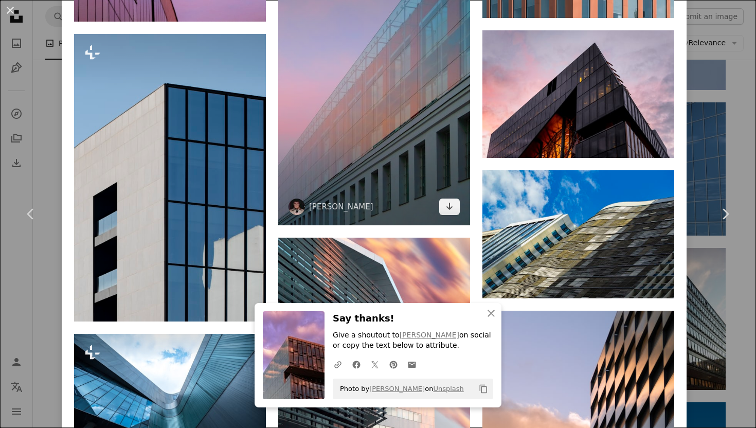
click at [441, 134] on img at bounding box center [374, 82] width 192 height 288
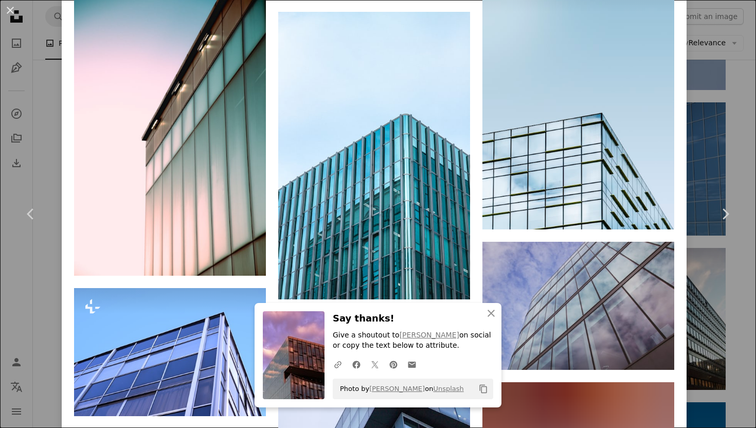
scroll to position [2064, 0]
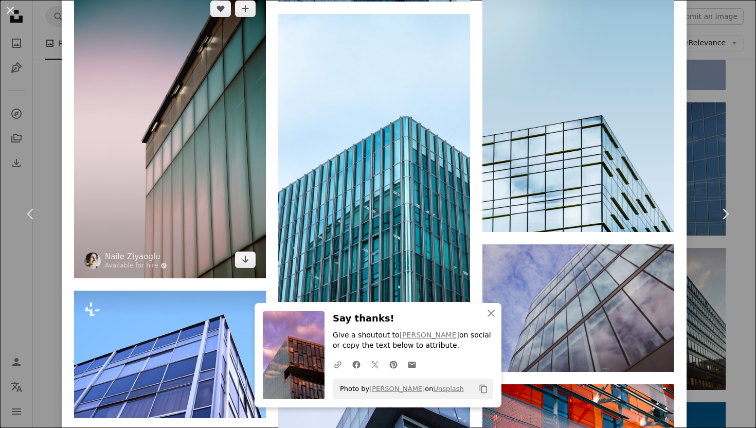
click at [225, 78] on img at bounding box center [170, 134] width 192 height 288
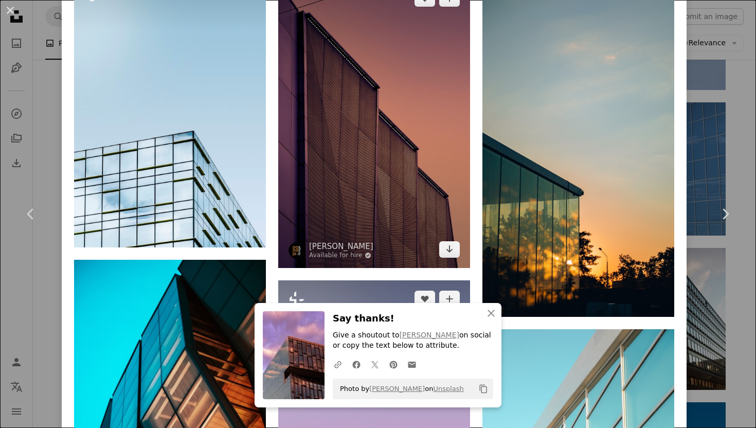
scroll to position [1089, 0]
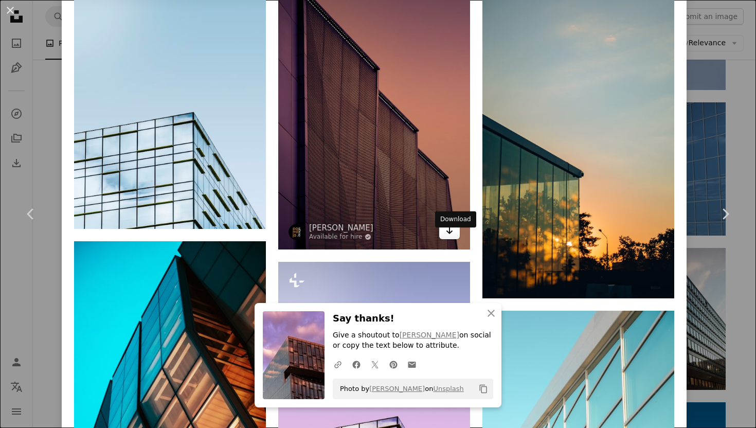
click at [449, 239] on link "Arrow pointing down" at bounding box center [449, 231] width 21 height 16
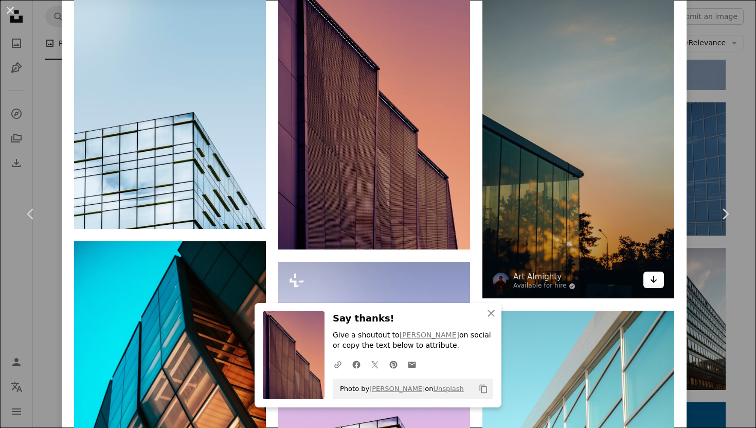
click at [658, 285] on icon "Arrow pointing down" at bounding box center [653, 279] width 8 height 12
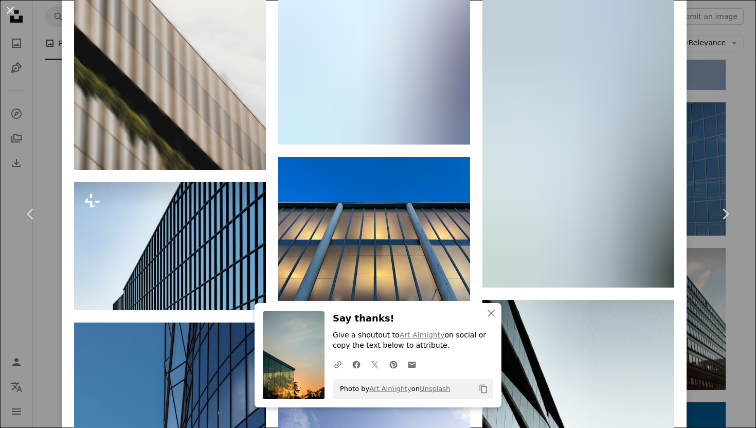
scroll to position [7866, 0]
